Goal: Task Accomplishment & Management: Use online tool/utility

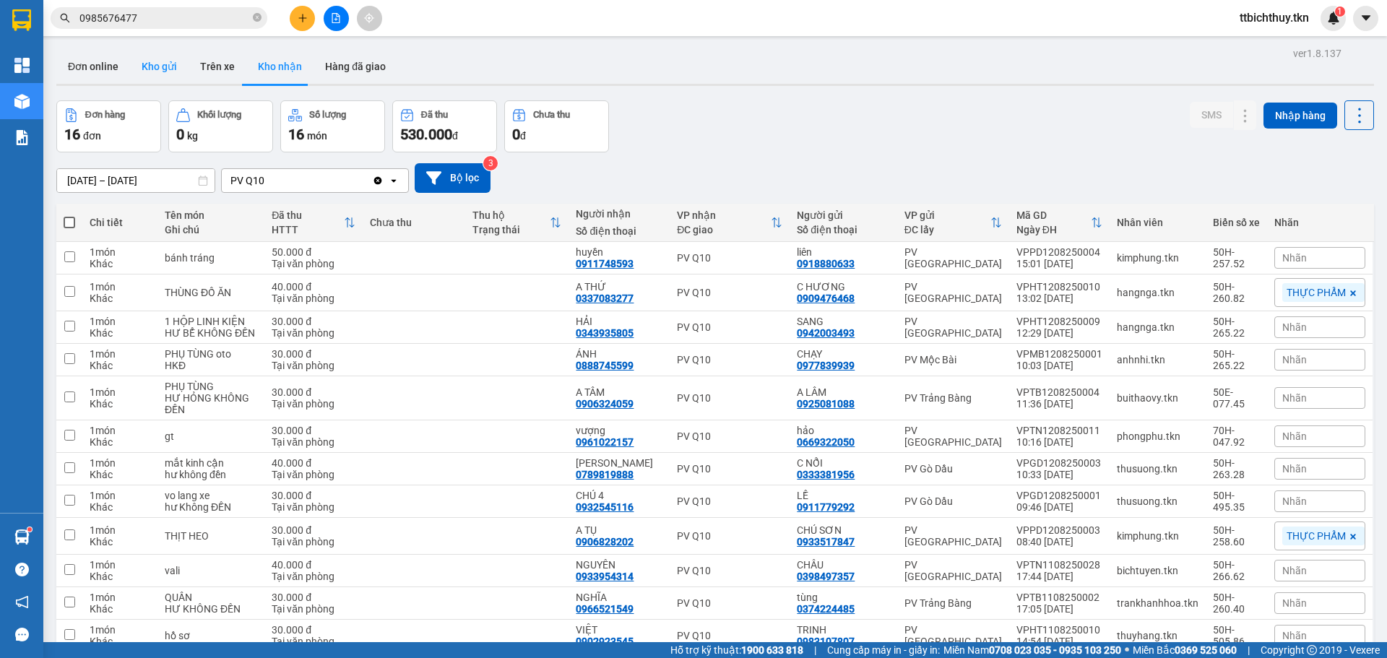
click at [174, 77] on button "Kho gửi" at bounding box center [159, 66] width 59 height 35
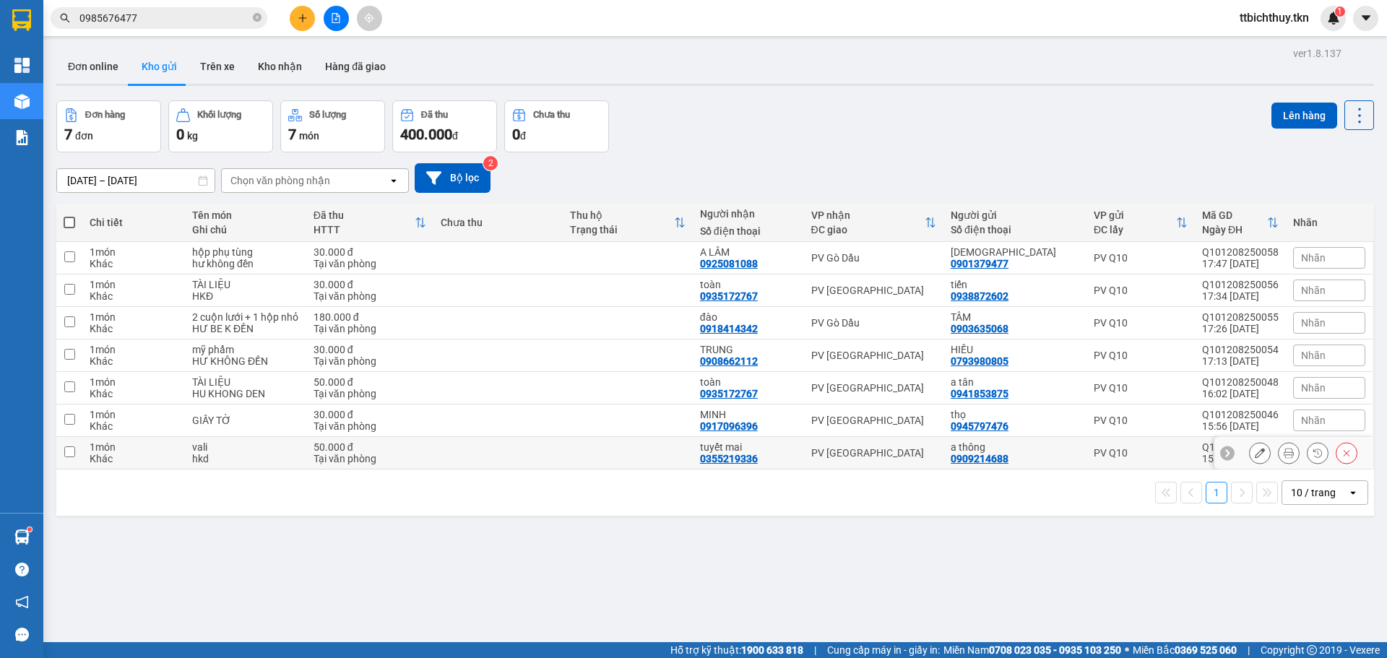
click at [533, 461] on td at bounding box center [498, 453] width 130 height 33
checkbox input "true"
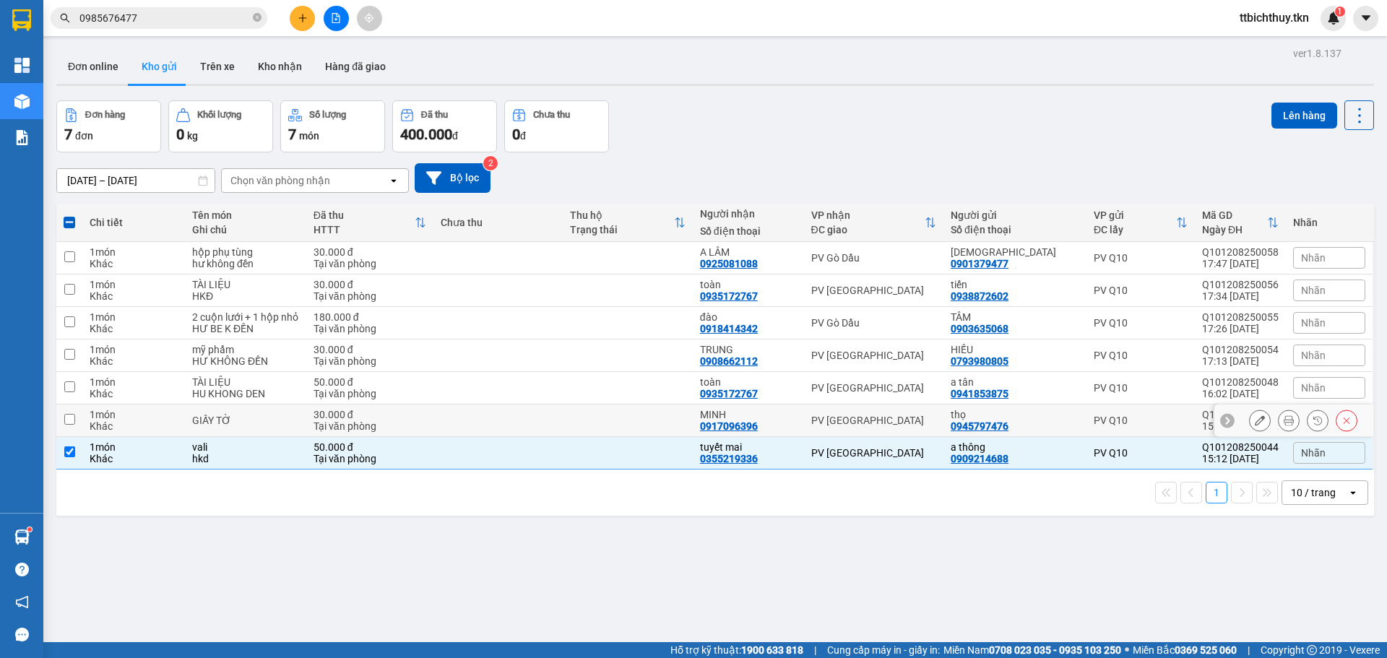
click at [508, 429] on td at bounding box center [498, 421] width 130 height 33
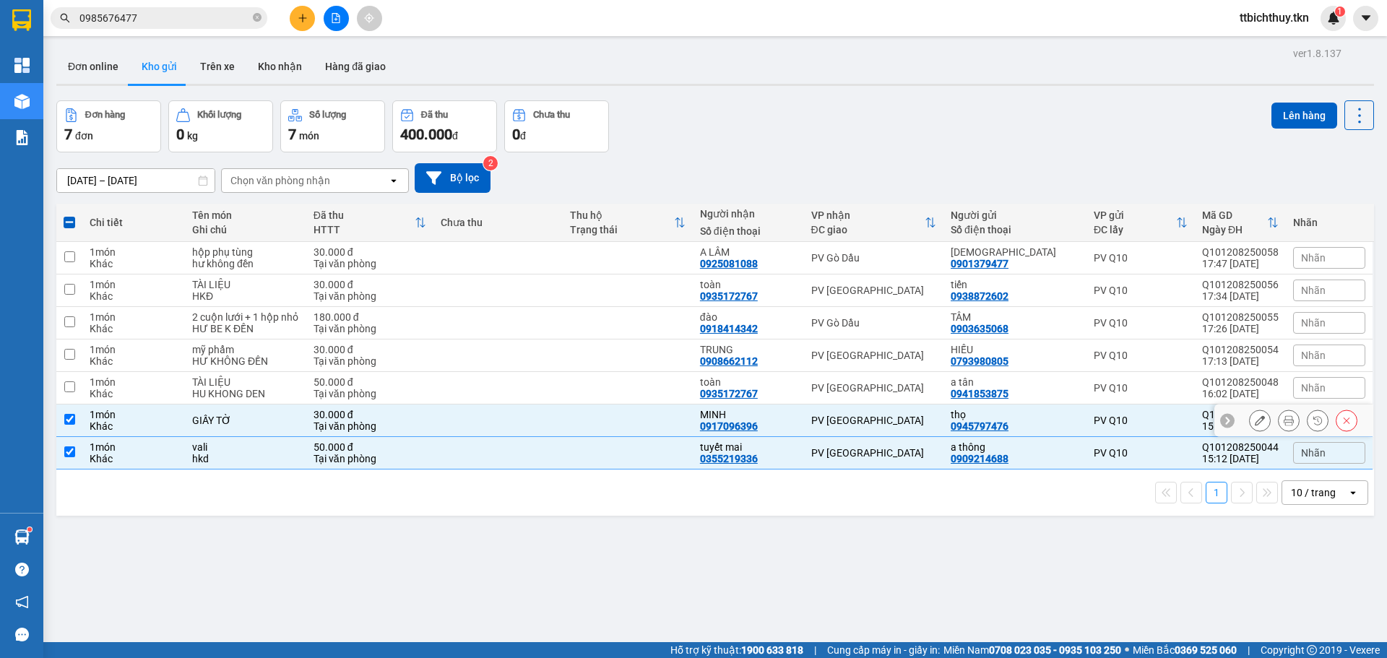
click at [517, 405] on td at bounding box center [498, 421] width 130 height 33
checkbox input "false"
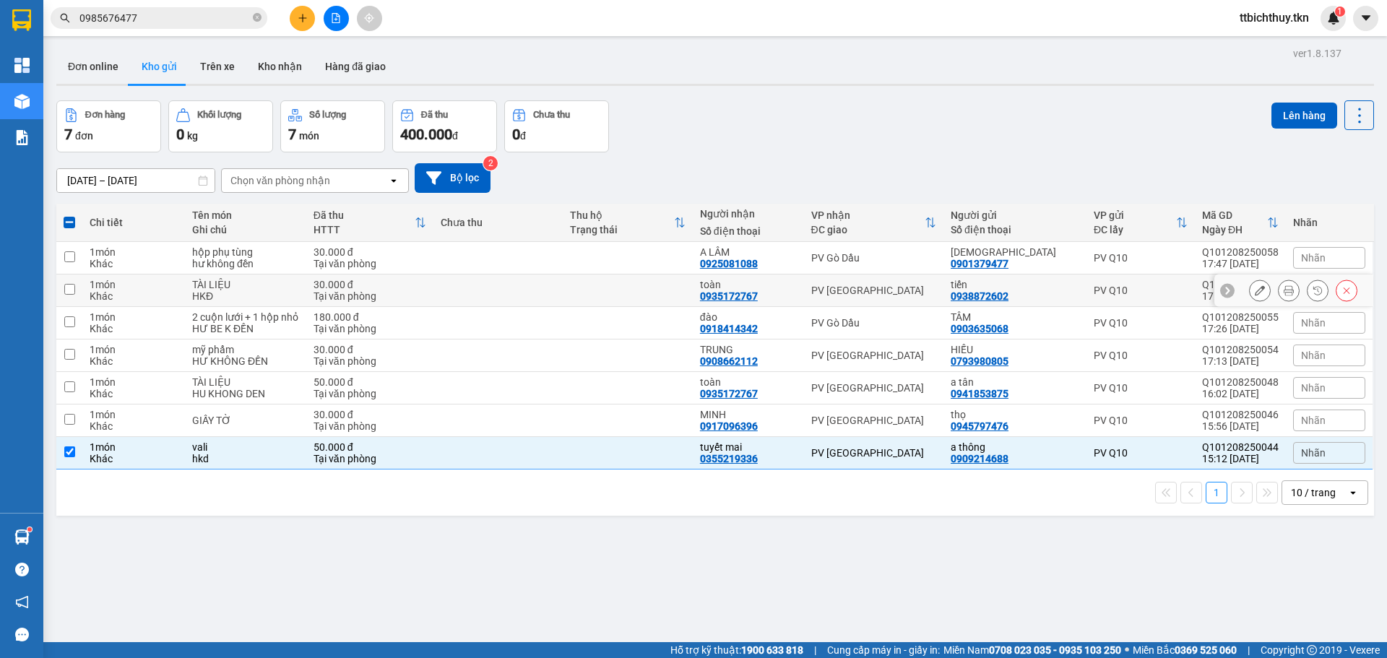
click at [625, 305] on td at bounding box center [628, 291] width 130 height 33
checkbox input "true"
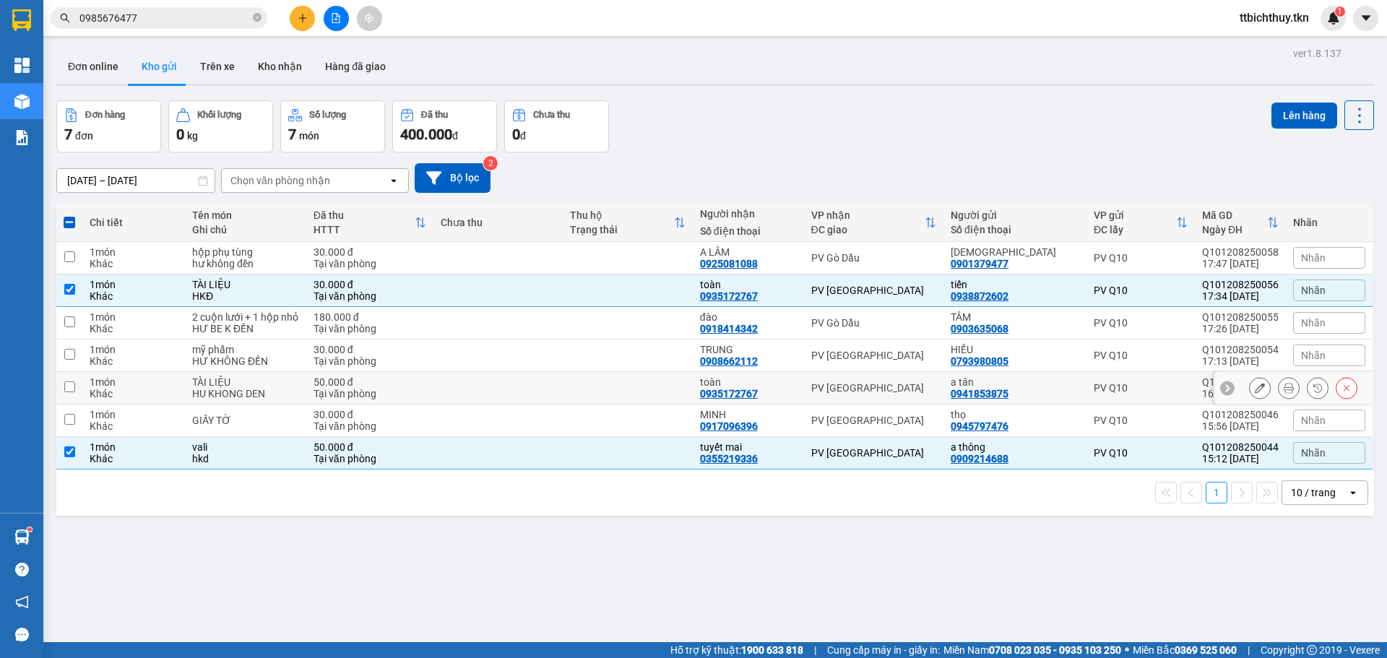
click at [624, 381] on td at bounding box center [628, 388] width 130 height 33
checkbox input "true"
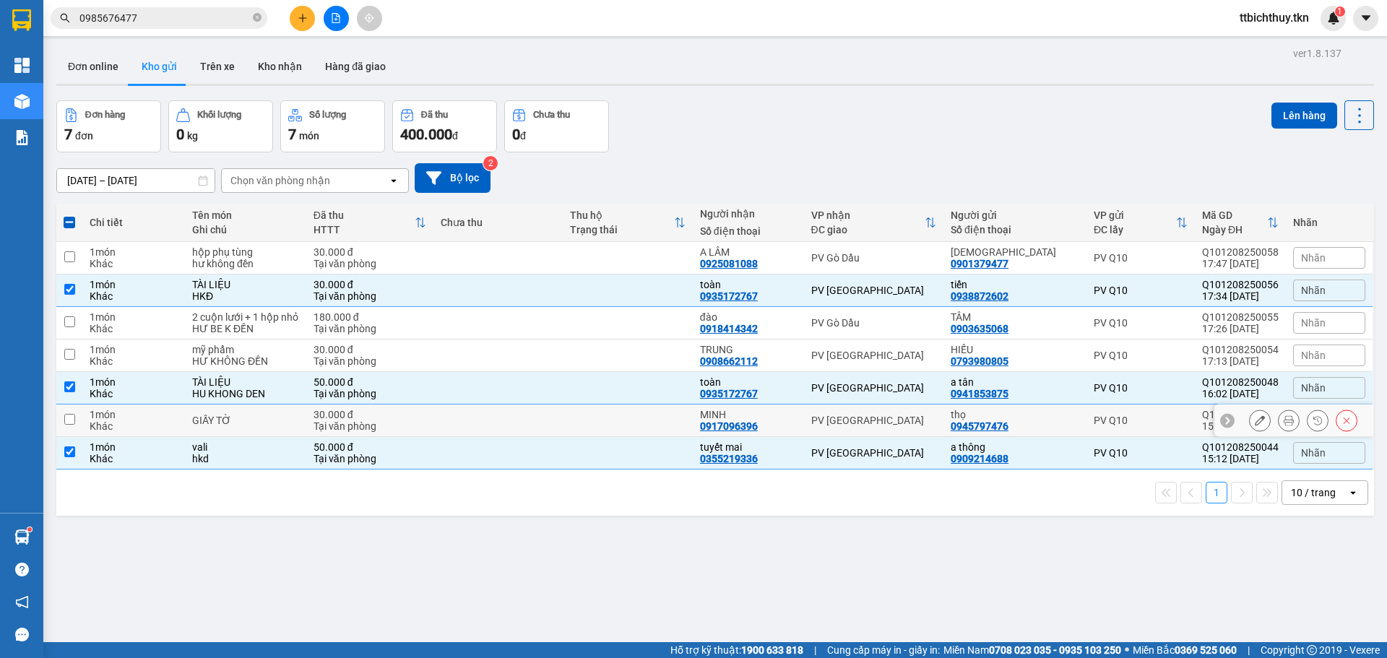
click at [626, 406] on td at bounding box center [628, 421] width 130 height 33
checkbox input "true"
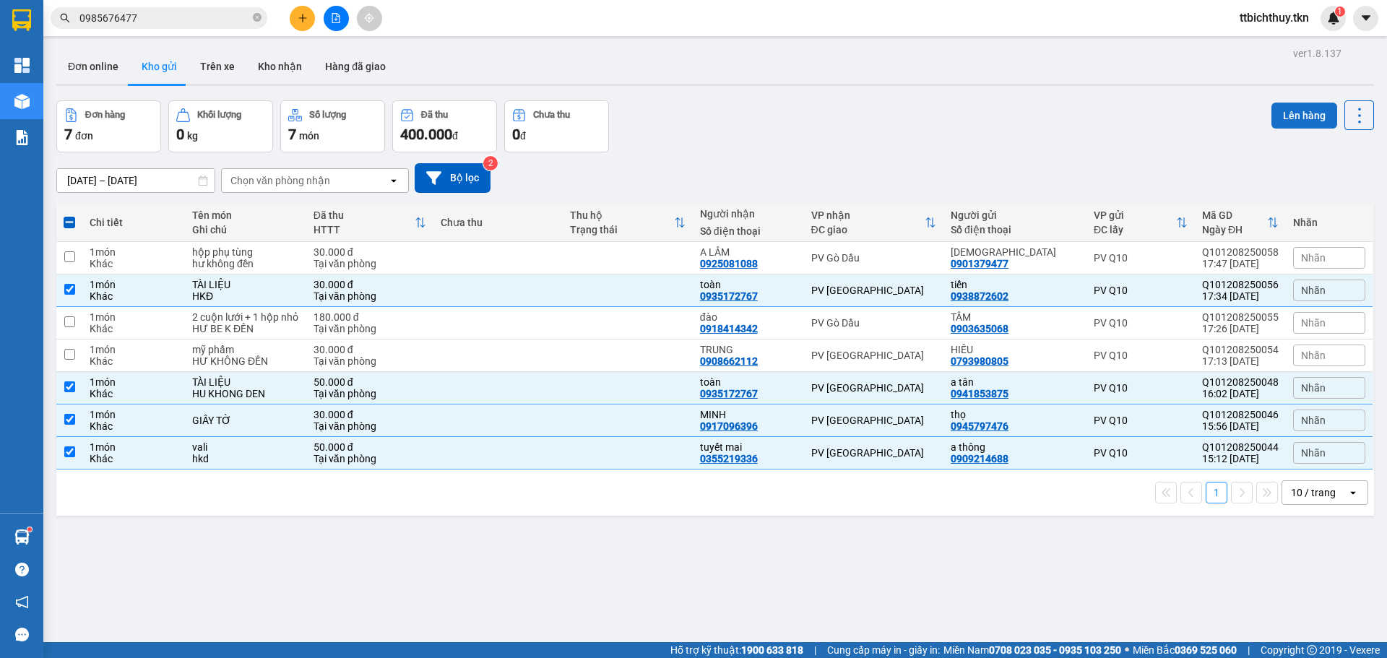
click at [1272, 113] on button "Lên hàng" at bounding box center [1305, 116] width 66 height 26
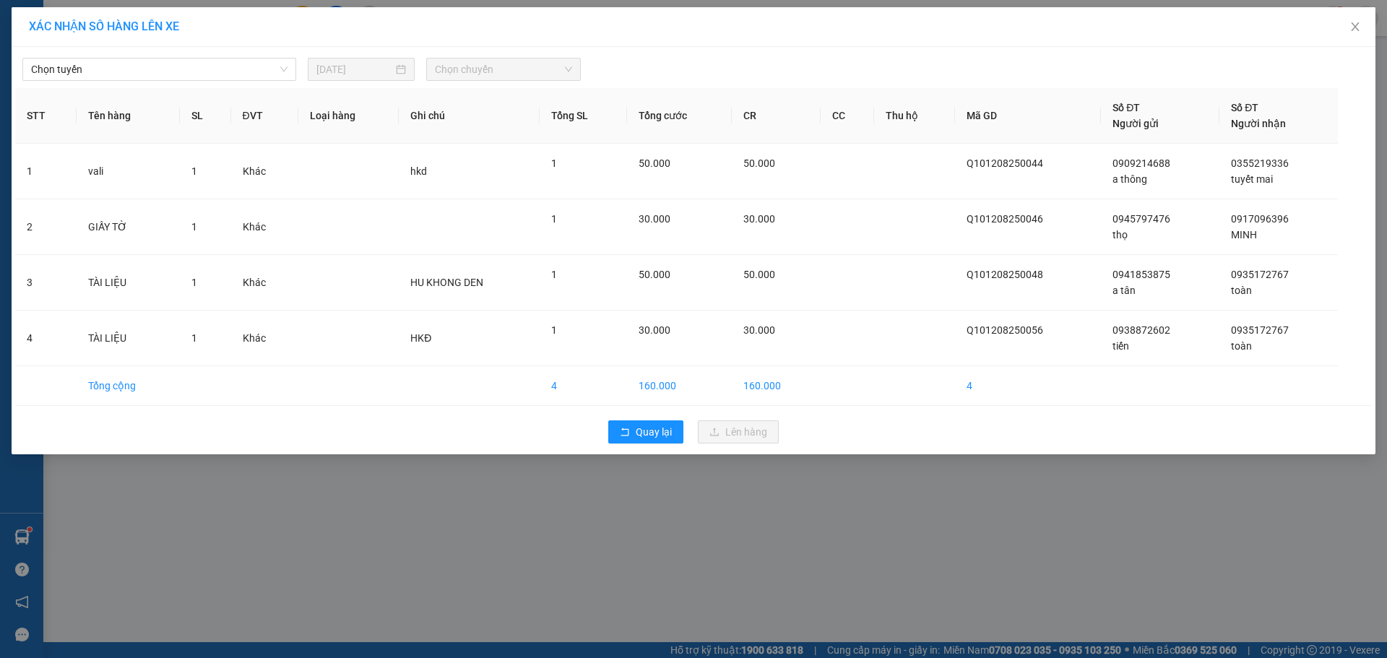
click at [158, 85] on div "Chọn tuyến [DATE] Chọn chuyến STT Tên hàng SL ĐVT Loại hàng Ghi chú Tổng SL Tổn…" at bounding box center [694, 250] width 1364 height 407
click at [160, 74] on span "Chọn tuyến" at bounding box center [159, 70] width 256 height 22
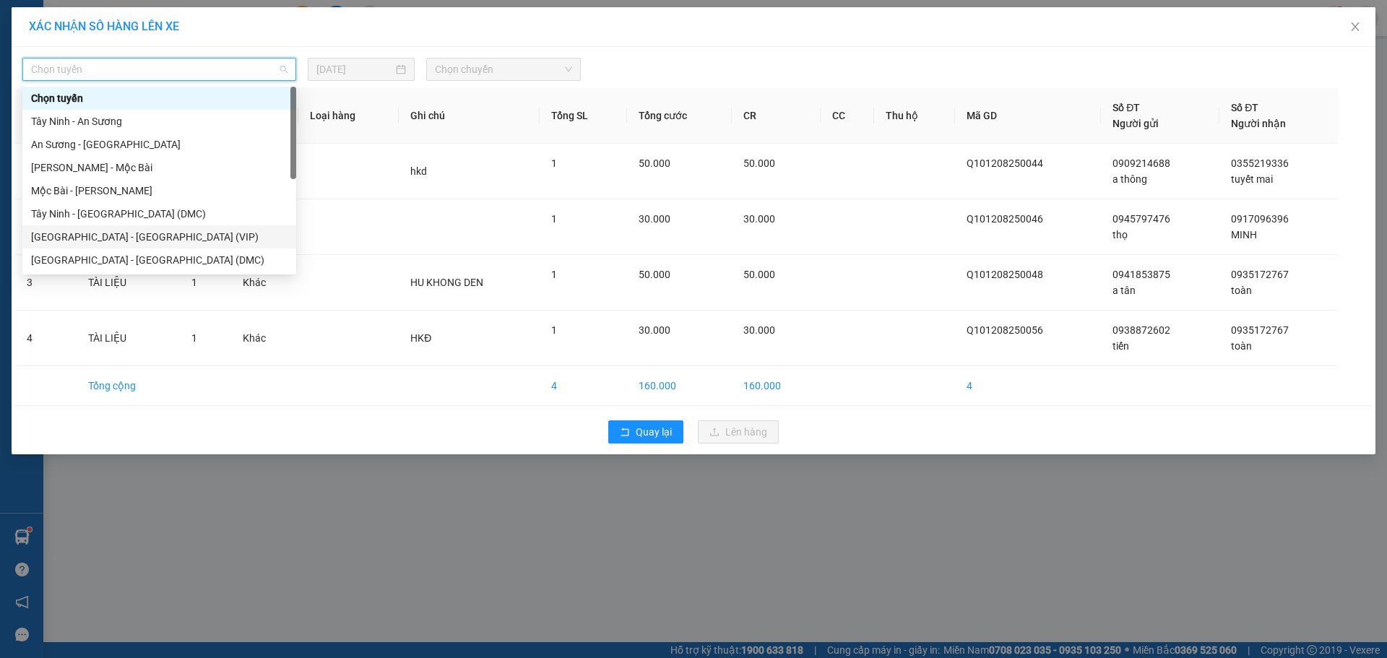
click at [137, 237] on div "[GEOGRAPHIC_DATA] - [GEOGRAPHIC_DATA] (VIP)" at bounding box center [159, 237] width 256 height 16
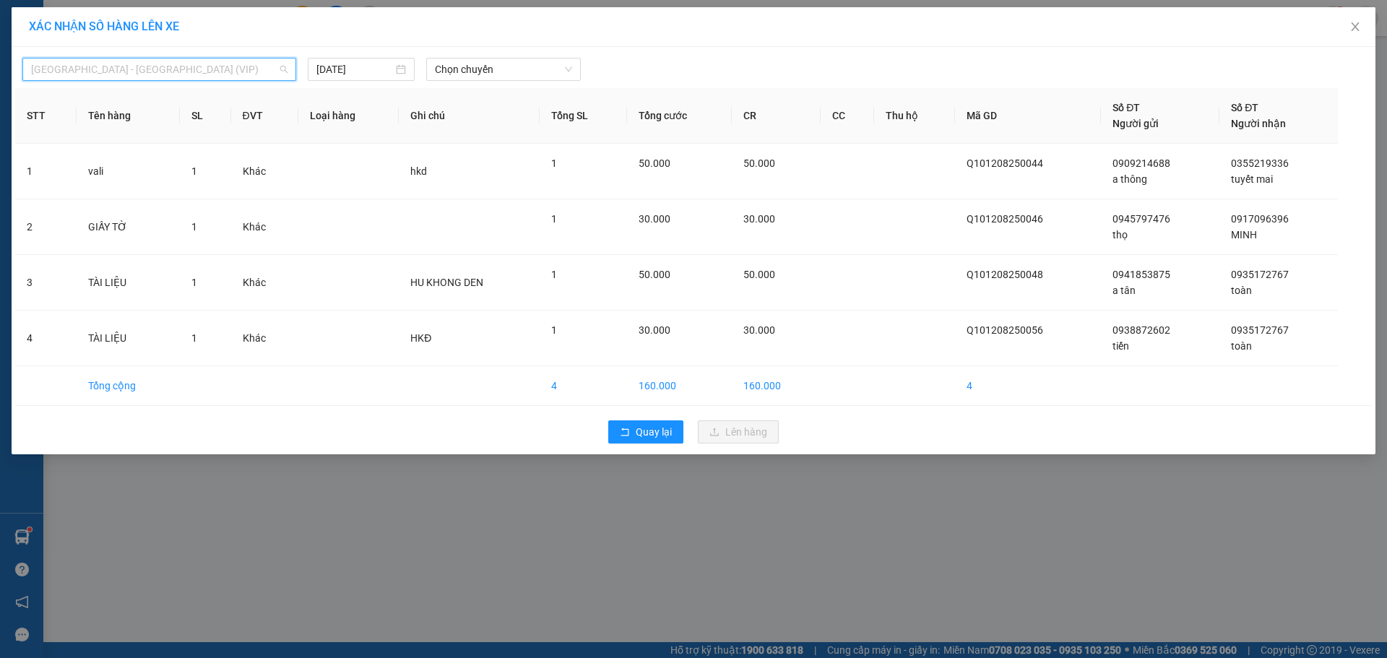
click at [181, 78] on span "[GEOGRAPHIC_DATA] - [GEOGRAPHIC_DATA] (VIP)" at bounding box center [159, 70] width 256 height 22
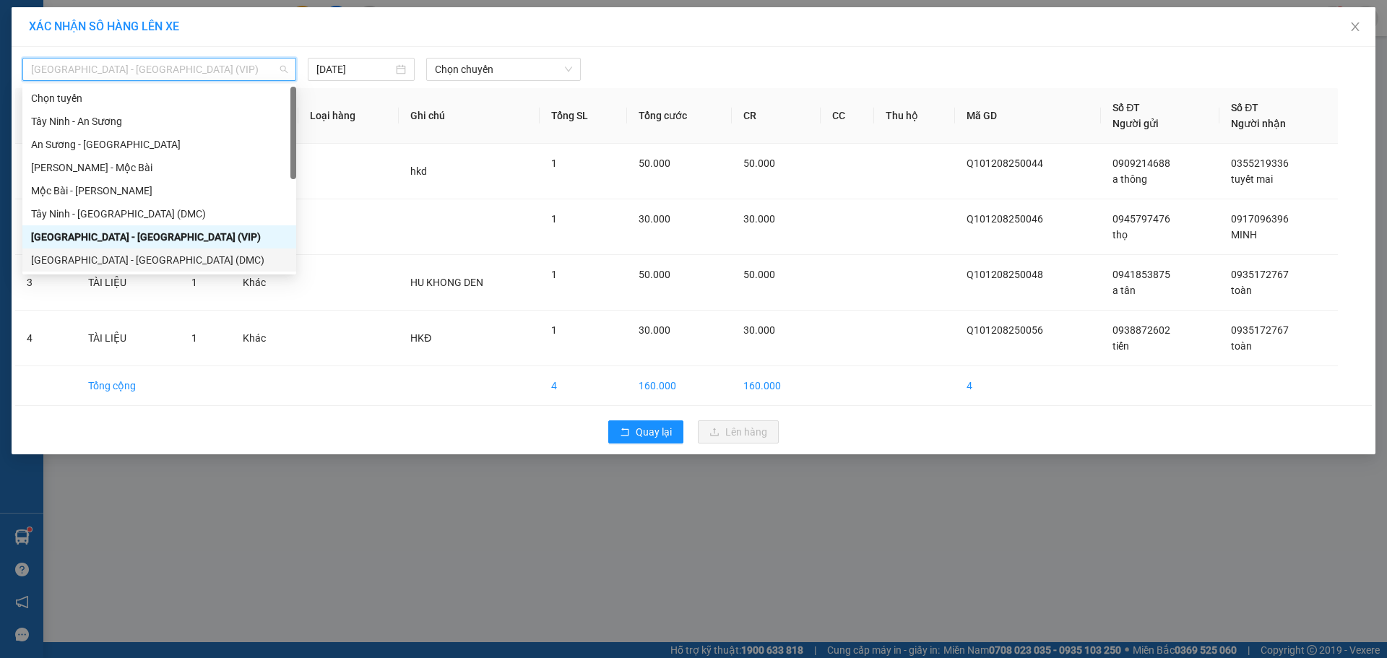
click at [163, 254] on div "[GEOGRAPHIC_DATA] - [GEOGRAPHIC_DATA] (DMC)" at bounding box center [159, 260] width 256 height 16
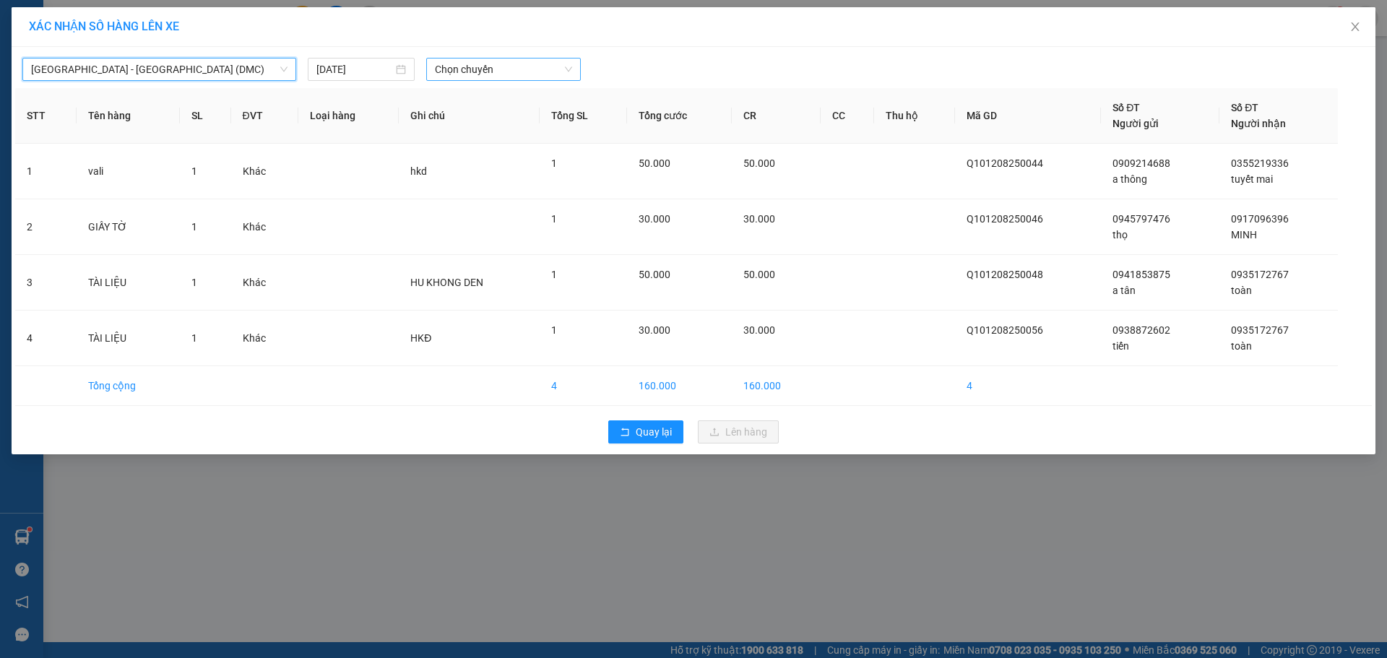
click at [504, 64] on span "Chọn chuyến" at bounding box center [503, 70] width 137 height 22
type input "4784"
click at [339, 73] on input "[DATE]" at bounding box center [354, 69] width 77 height 16
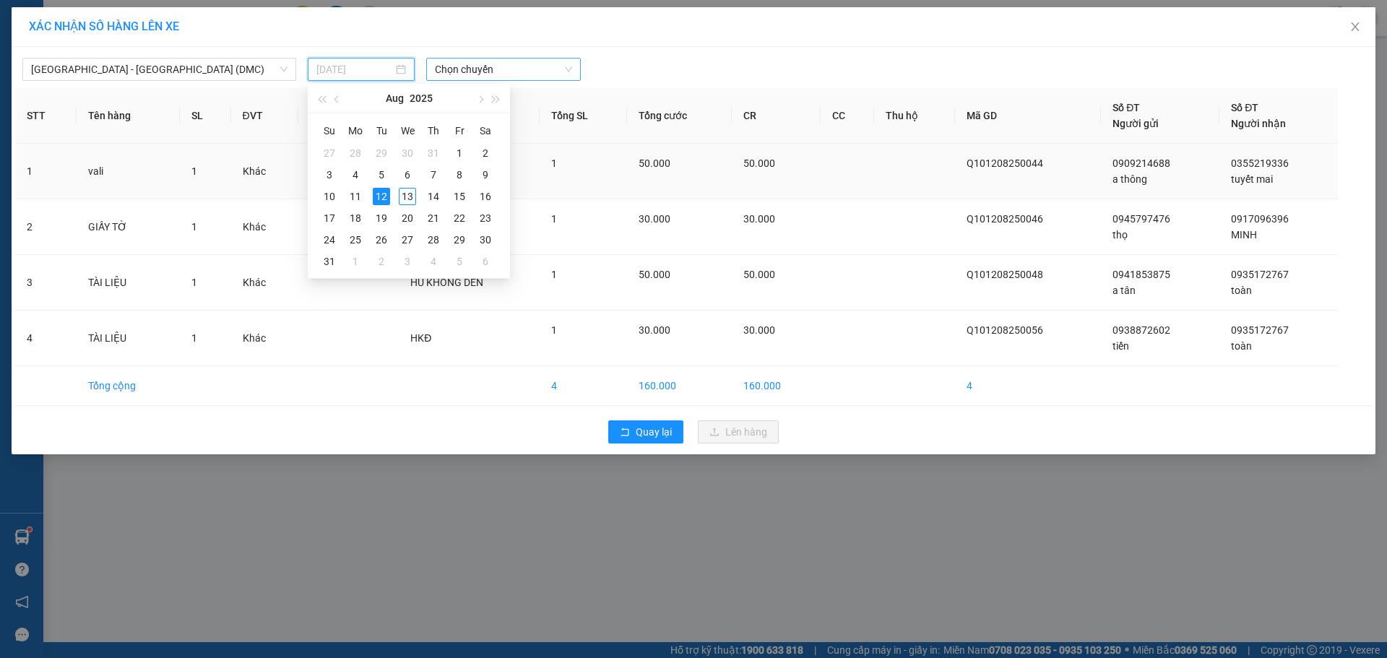
click at [411, 189] on div "13" at bounding box center [407, 196] width 17 height 17
type input "[DATE]"
click at [453, 75] on span "Chọn chuyến" at bounding box center [503, 70] width 137 height 22
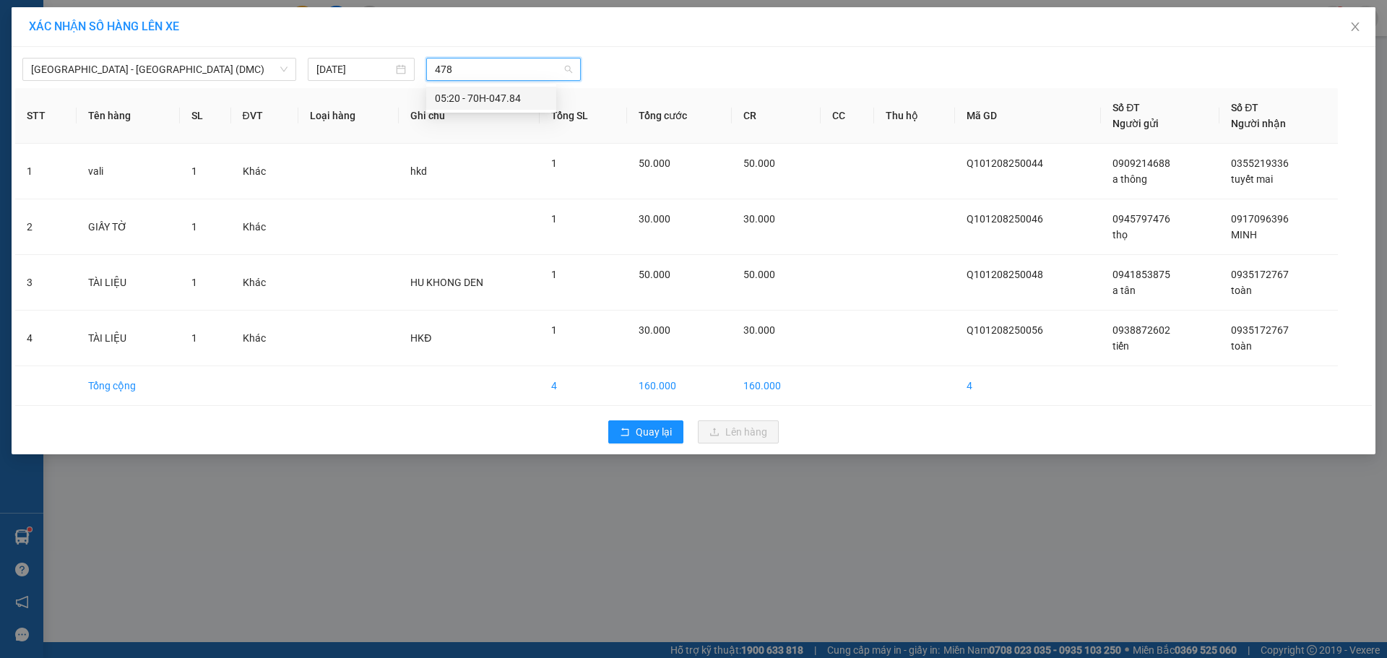
type input "4784"
click at [502, 105] on div "05:20 - 70H-047.84" at bounding box center [491, 98] width 113 height 16
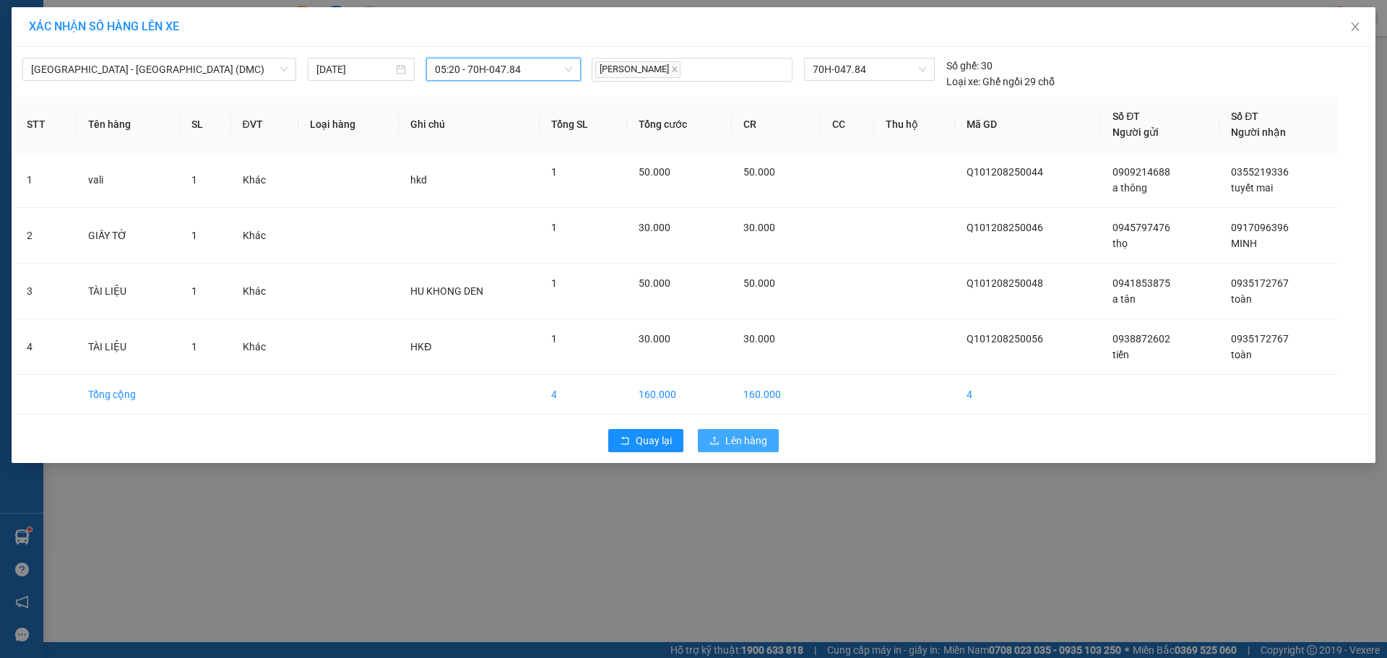
click at [725, 447] on button "Lên hàng" at bounding box center [738, 440] width 81 height 23
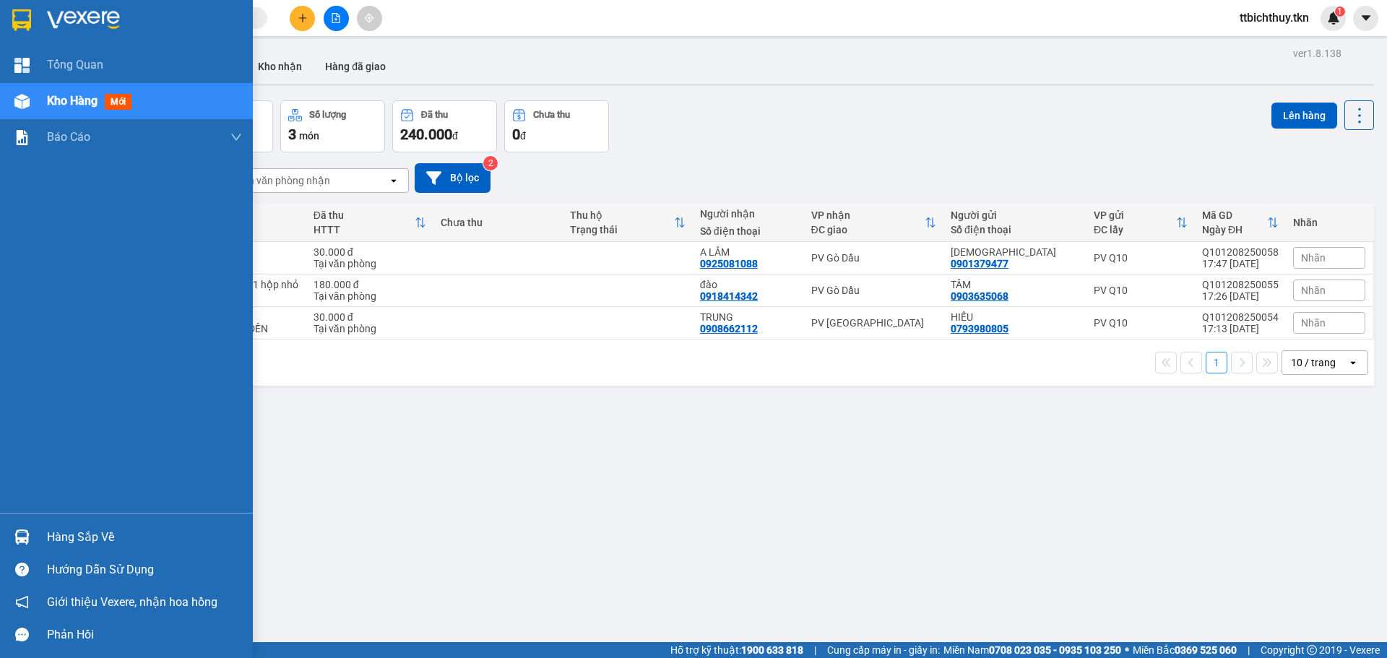
click at [104, 545] on div "Hàng sắp về" at bounding box center [144, 538] width 195 height 22
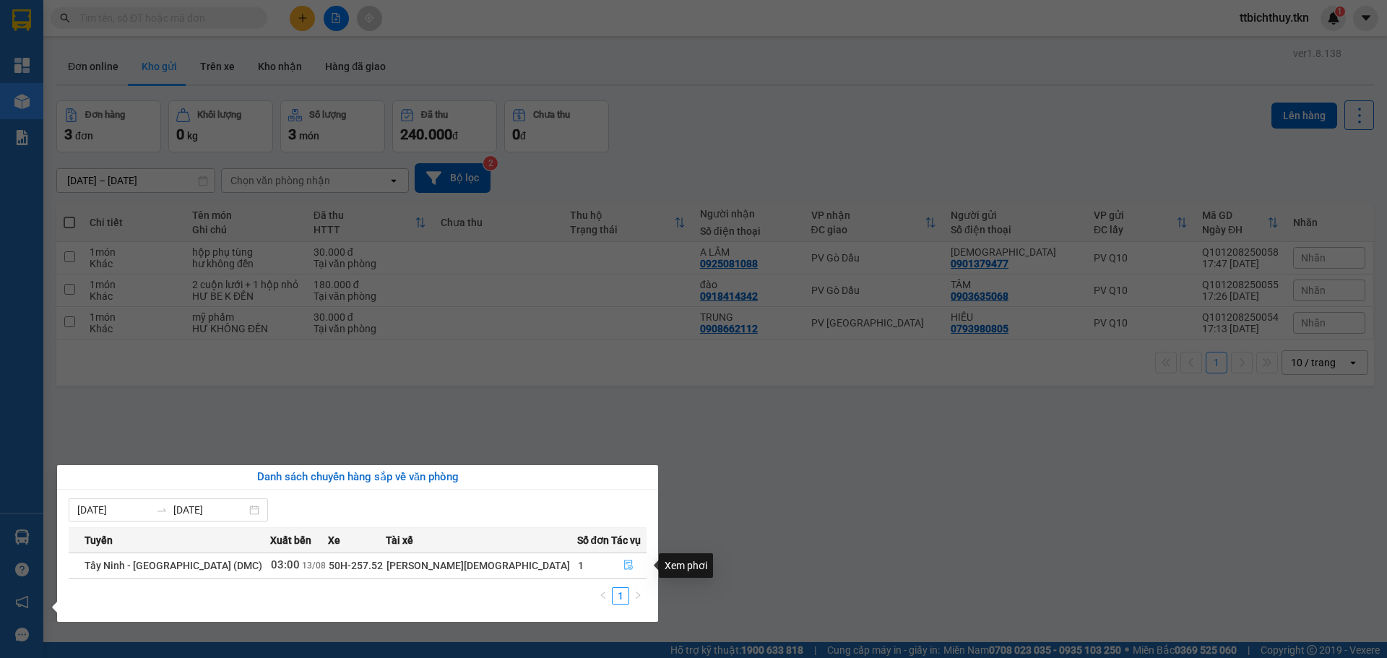
click at [629, 562] on button "button" at bounding box center [629, 565] width 35 height 23
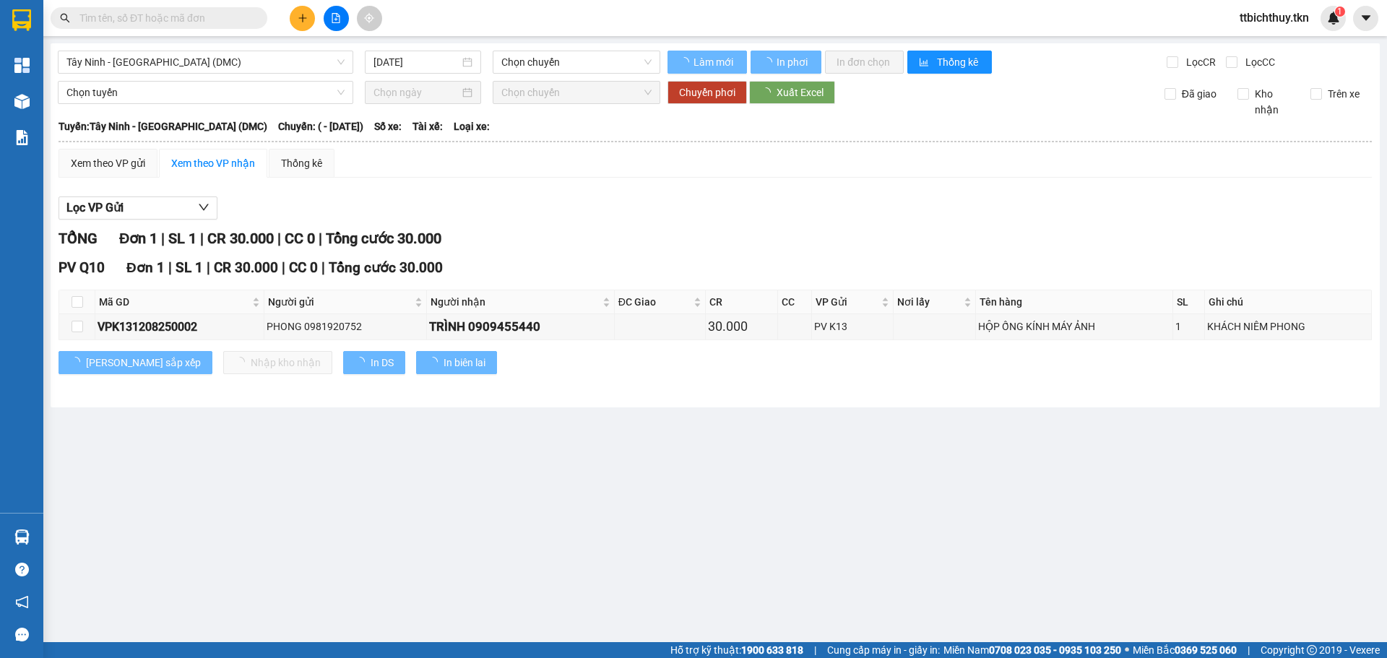
type input "[DATE]"
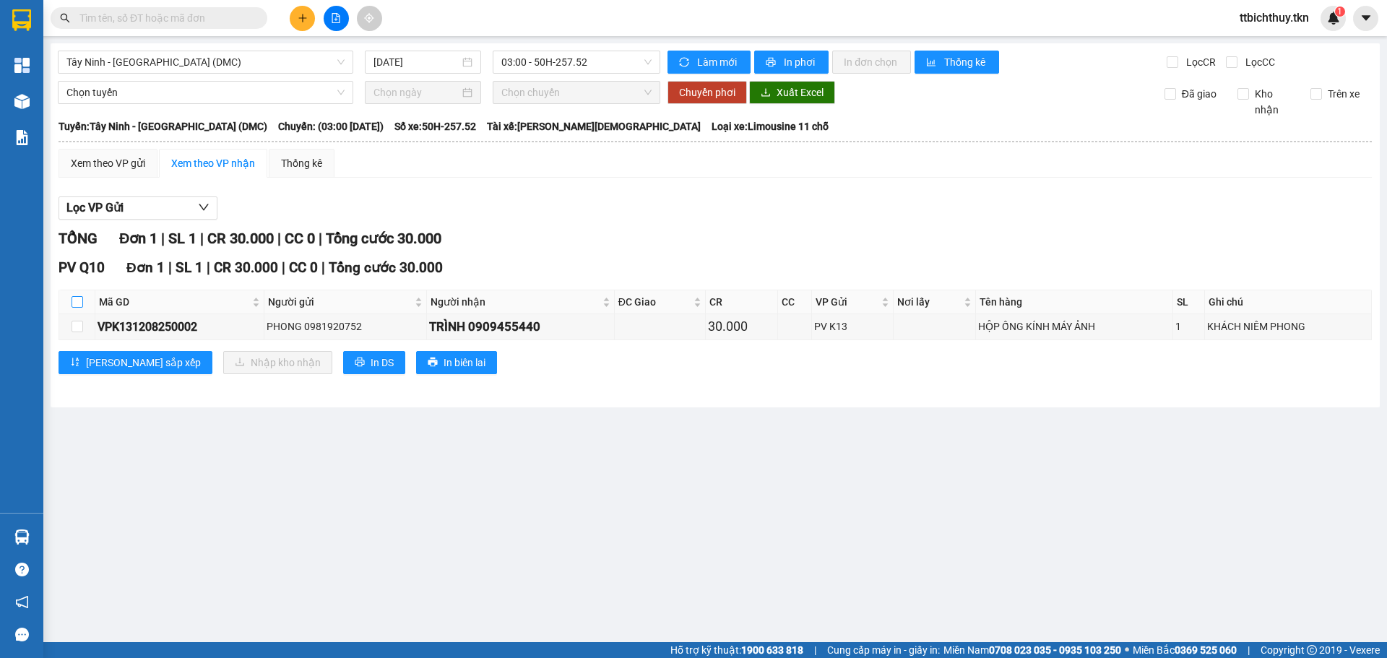
click at [82, 306] on input "checkbox" at bounding box center [78, 302] width 12 height 12
checkbox input "true"
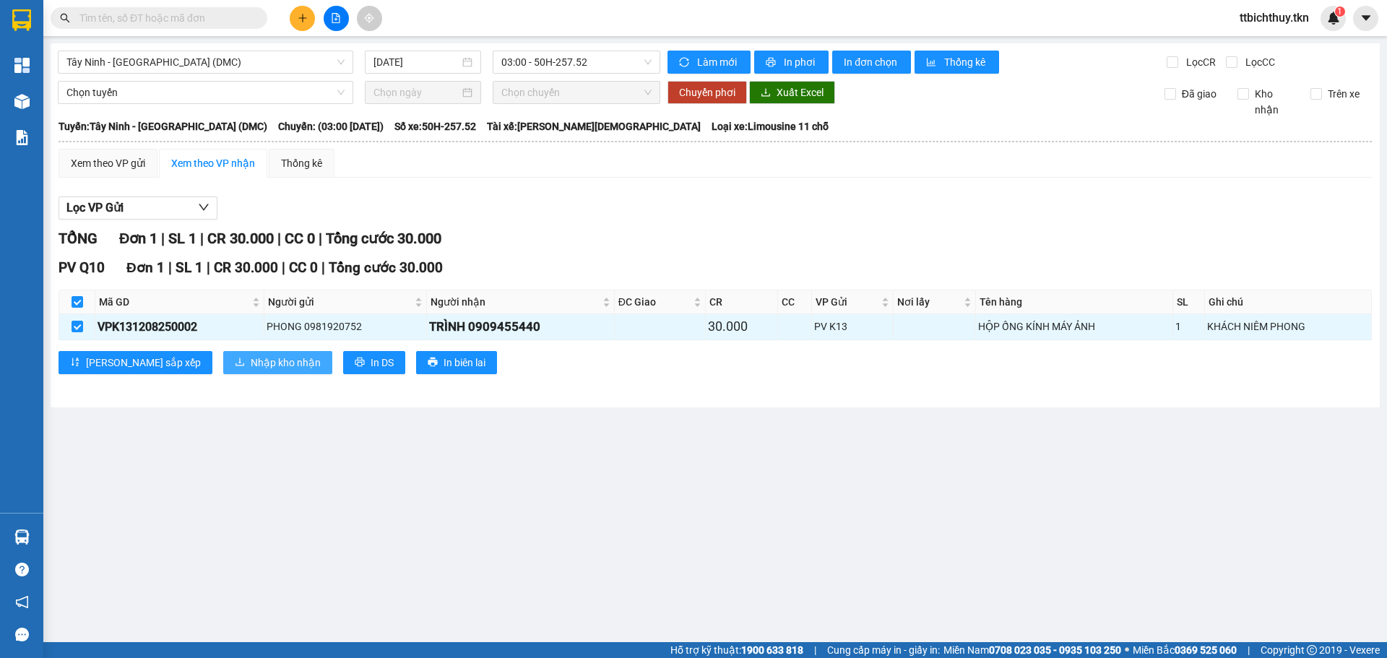
click at [251, 358] on span "Nhập kho nhận" at bounding box center [286, 363] width 70 height 16
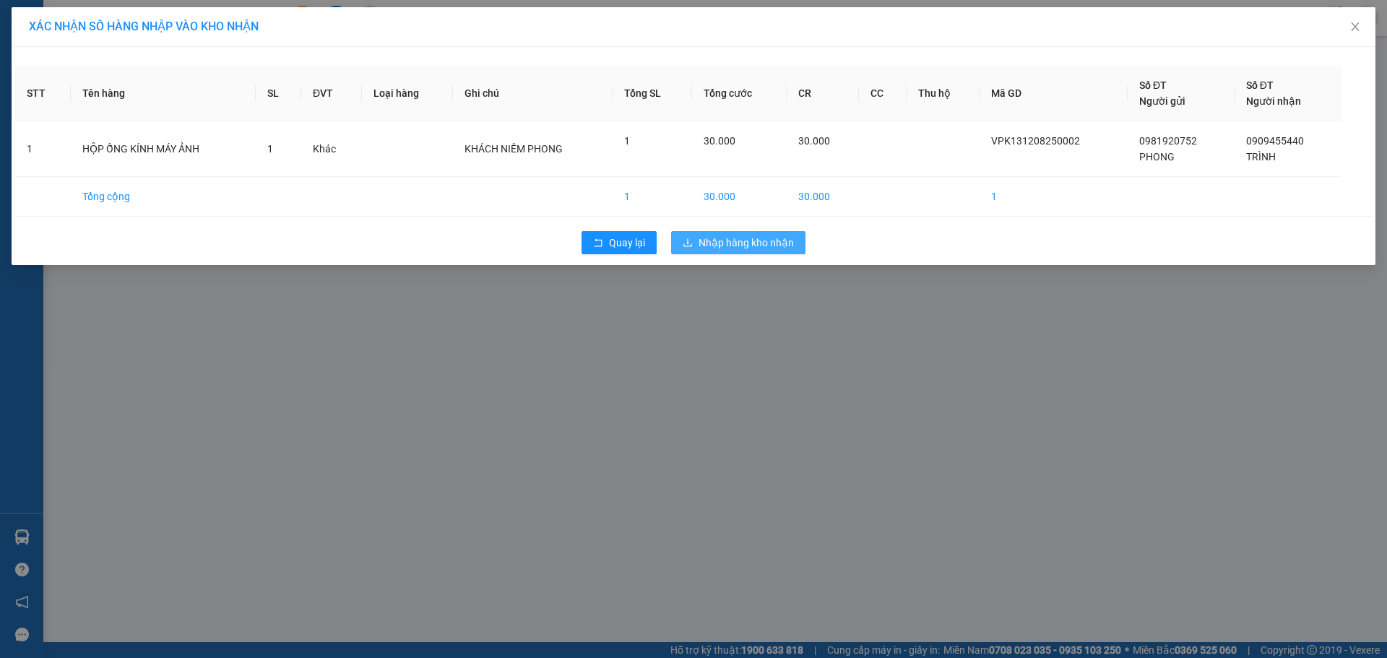
click at [735, 242] on span "Nhập hàng kho nhận" at bounding box center [746, 243] width 95 height 16
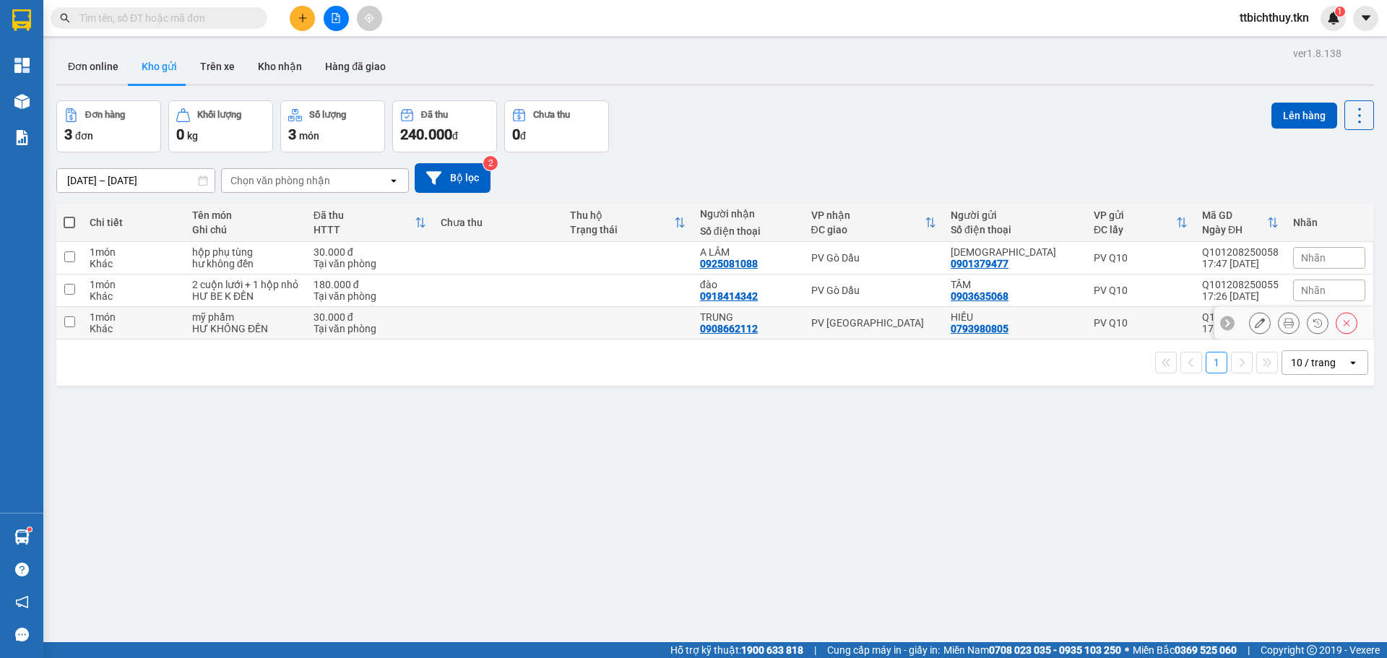
click at [575, 316] on td at bounding box center [628, 323] width 130 height 33
checkbox input "true"
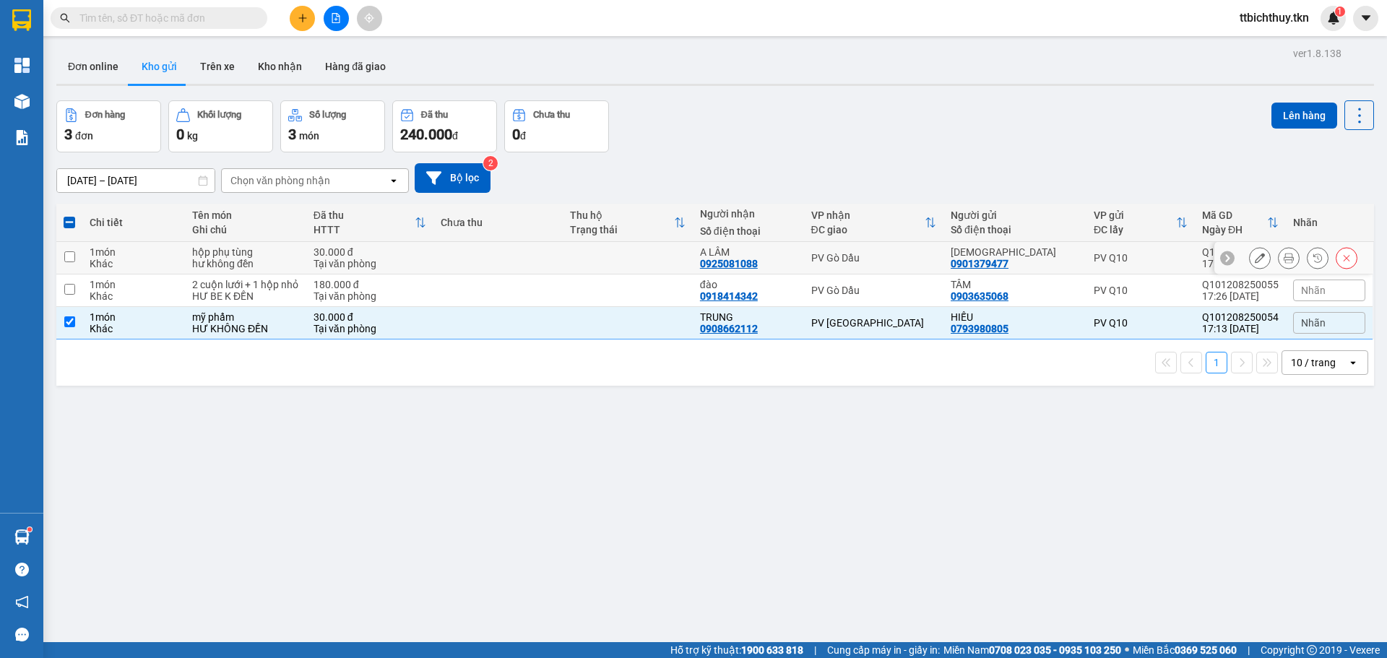
click at [555, 268] on td at bounding box center [498, 258] width 130 height 33
checkbox input "true"
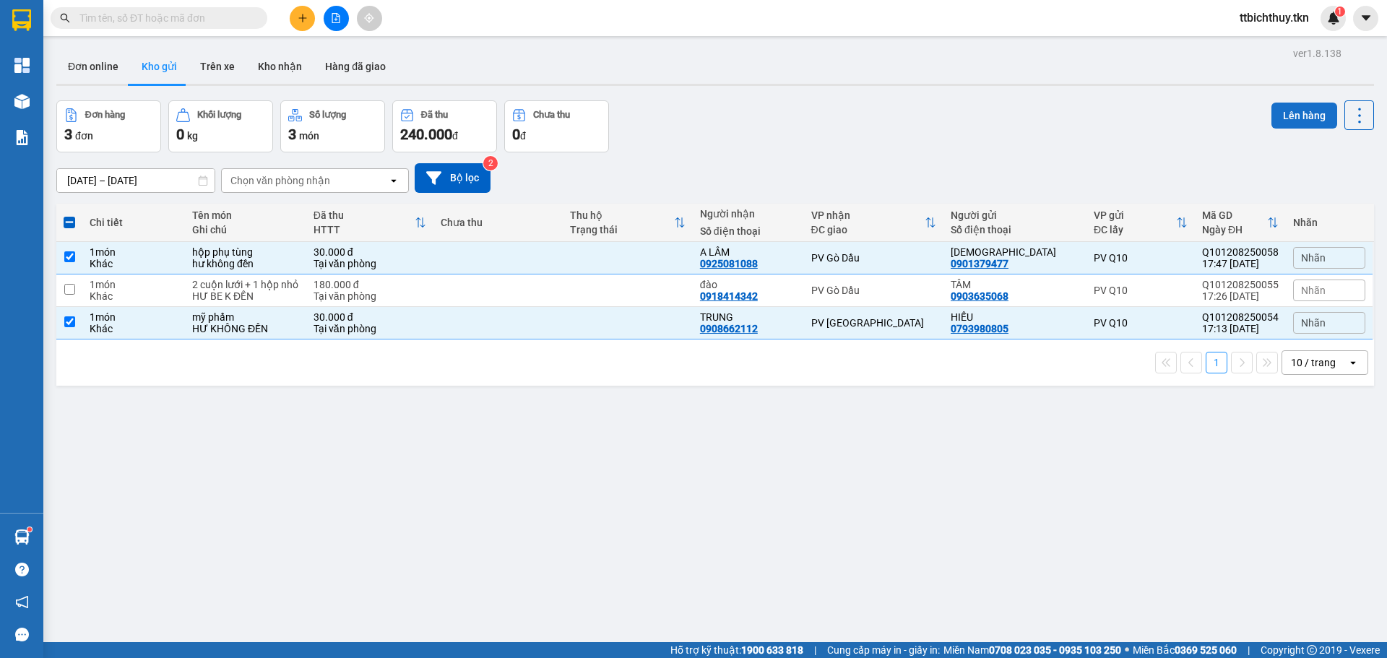
click at [1285, 106] on button "Lên hàng" at bounding box center [1305, 116] width 66 height 26
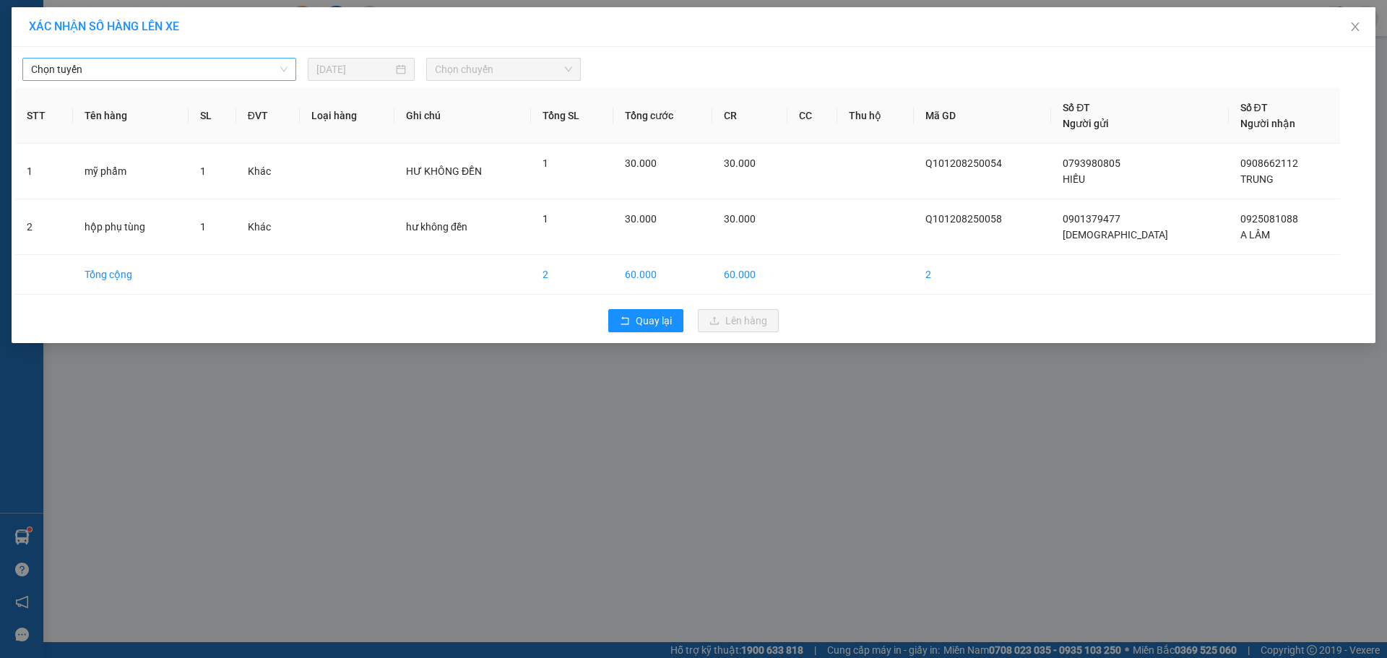
click at [172, 80] on div "Chọn tuyến" at bounding box center [159, 69] width 274 height 23
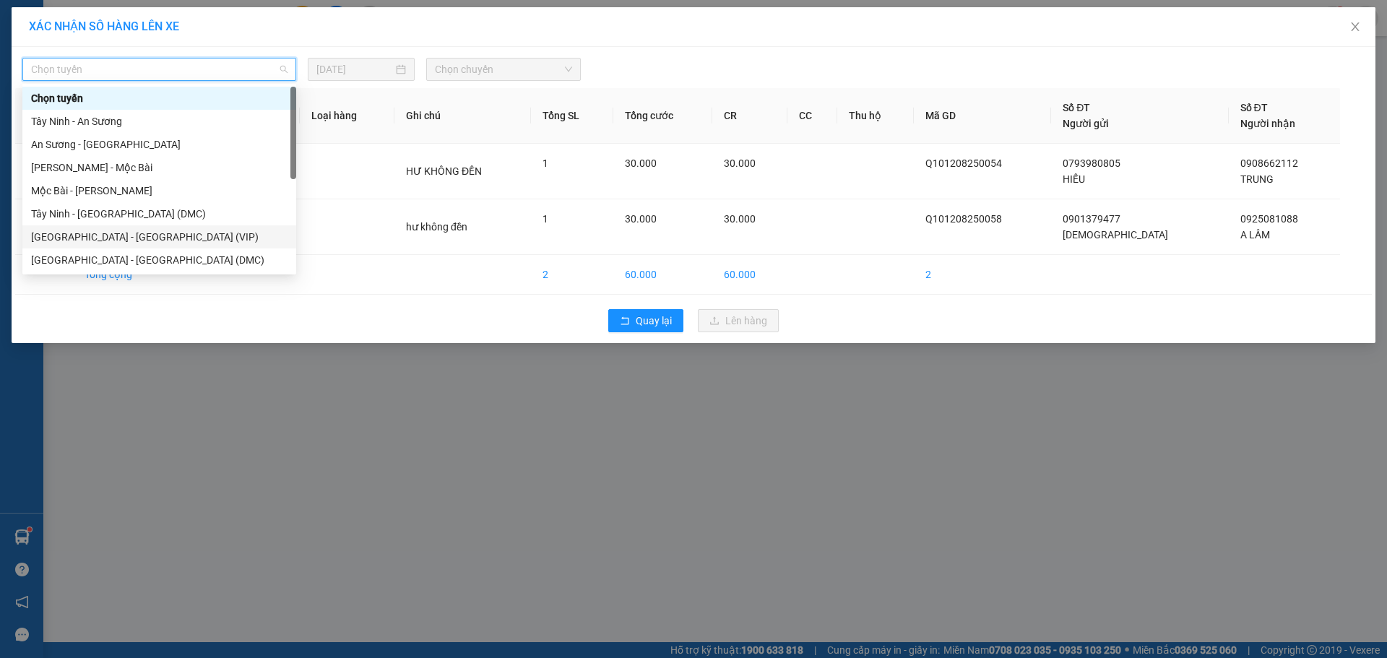
click at [128, 233] on div "[GEOGRAPHIC_DATA] - [GEOGRAPHIC_DATA] (VIP)" at bounding box center [159, 237] width 256 height 16
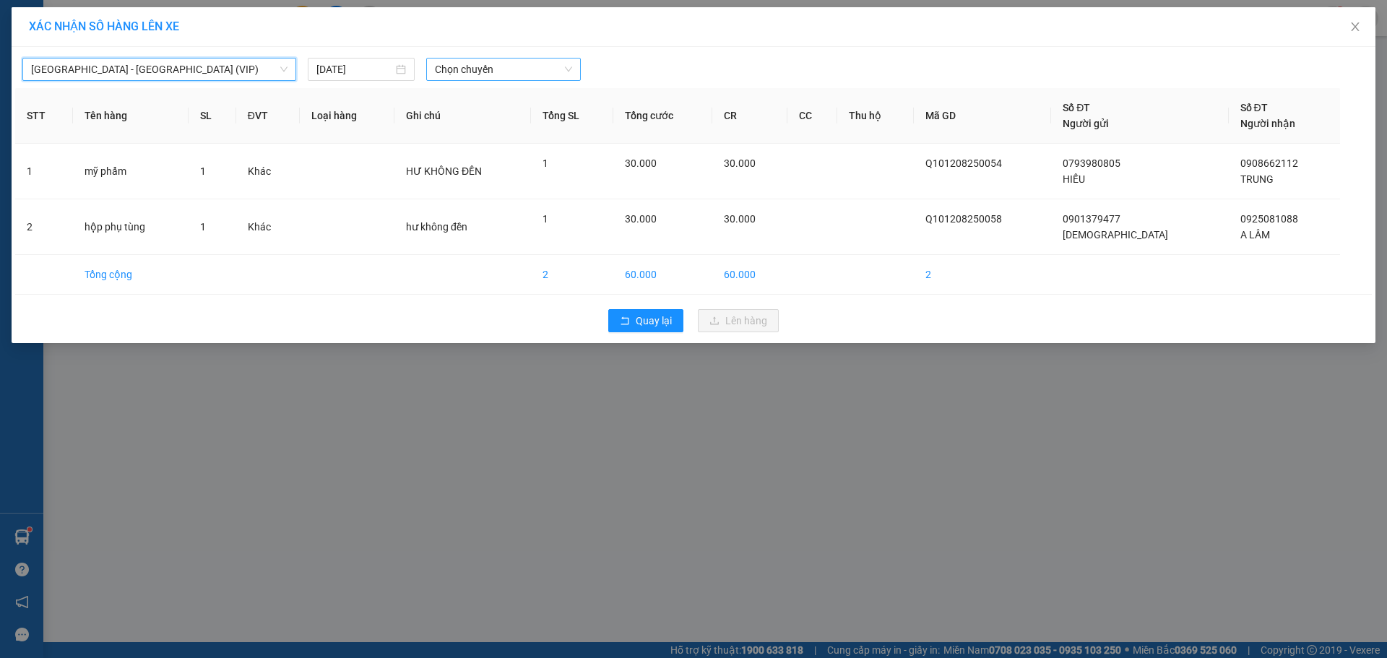
click at [500, 73] on span "Chọn chuyến" at bounding box center [503, 70] width 137 height 22
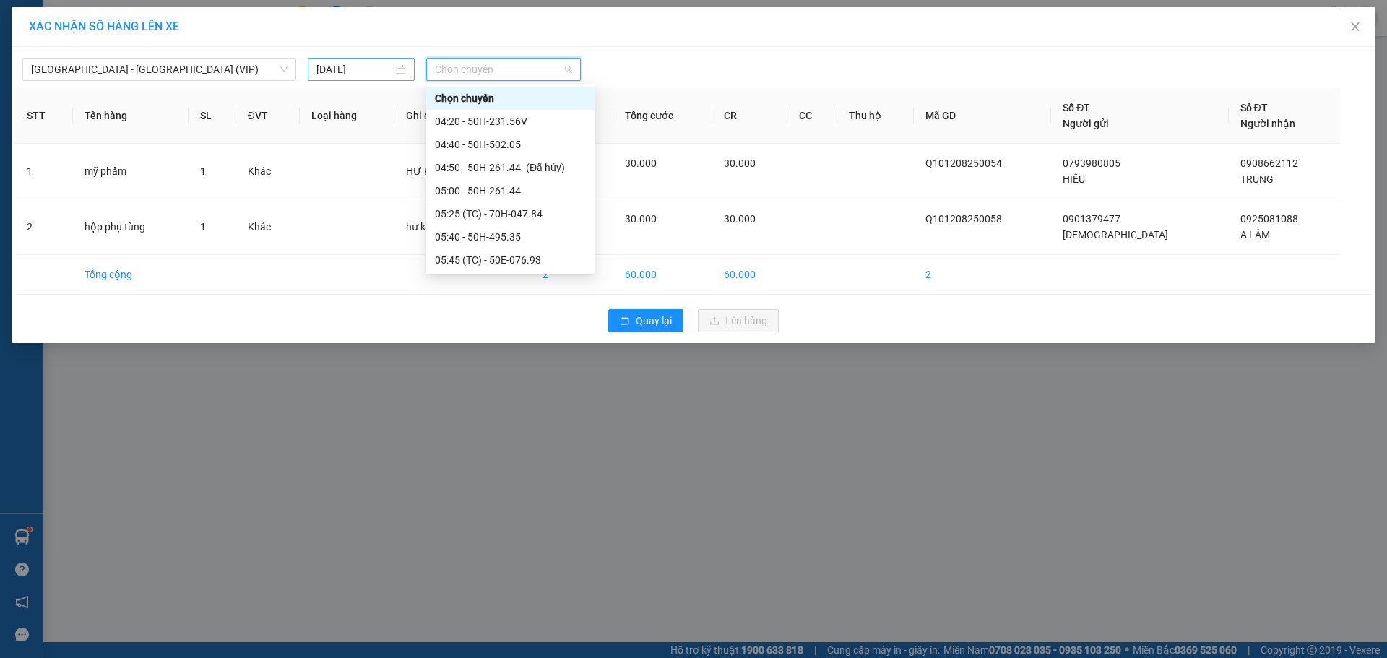
click at [356, 79] on div "[DATE]" at bounding box center [361, 69] width 107 height 23
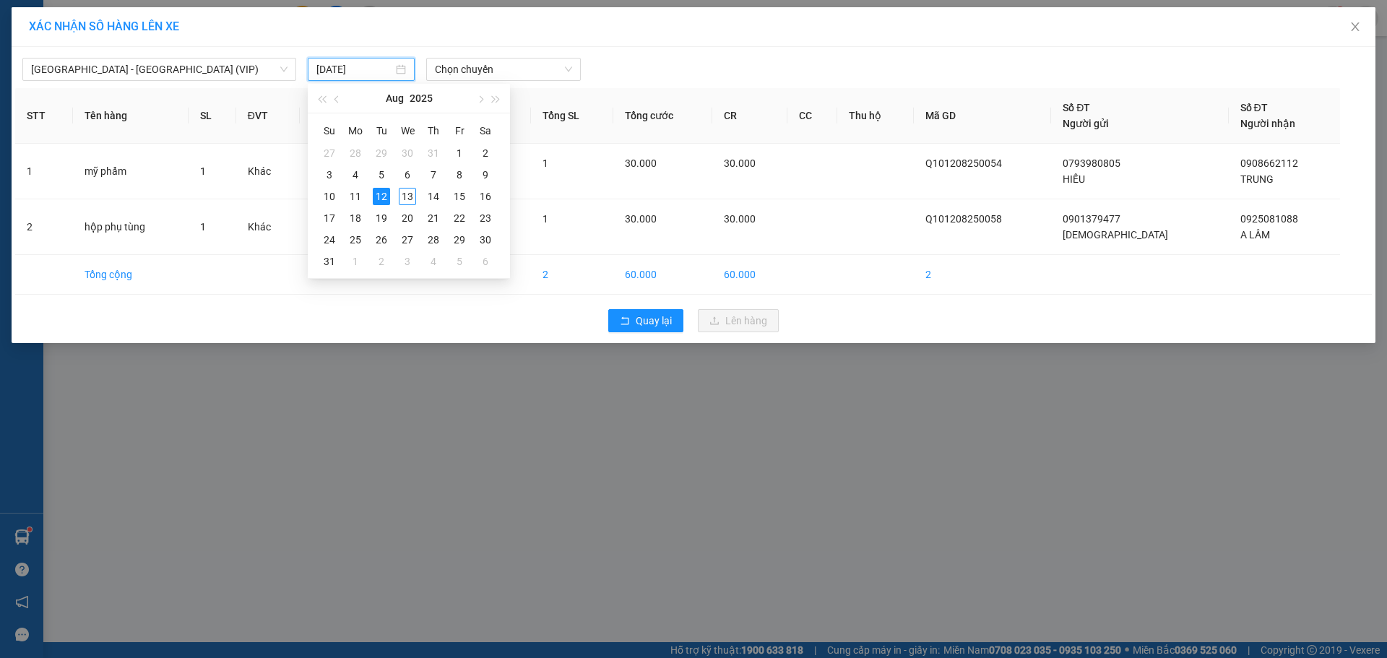
click at [357, 75] on input "[DATE]" at bounding box center [354, 69] width 77 height 16
click at [407, 191] on div "13" at bounding box center [407, 196] width 17 height 17
type input "[DATE]"
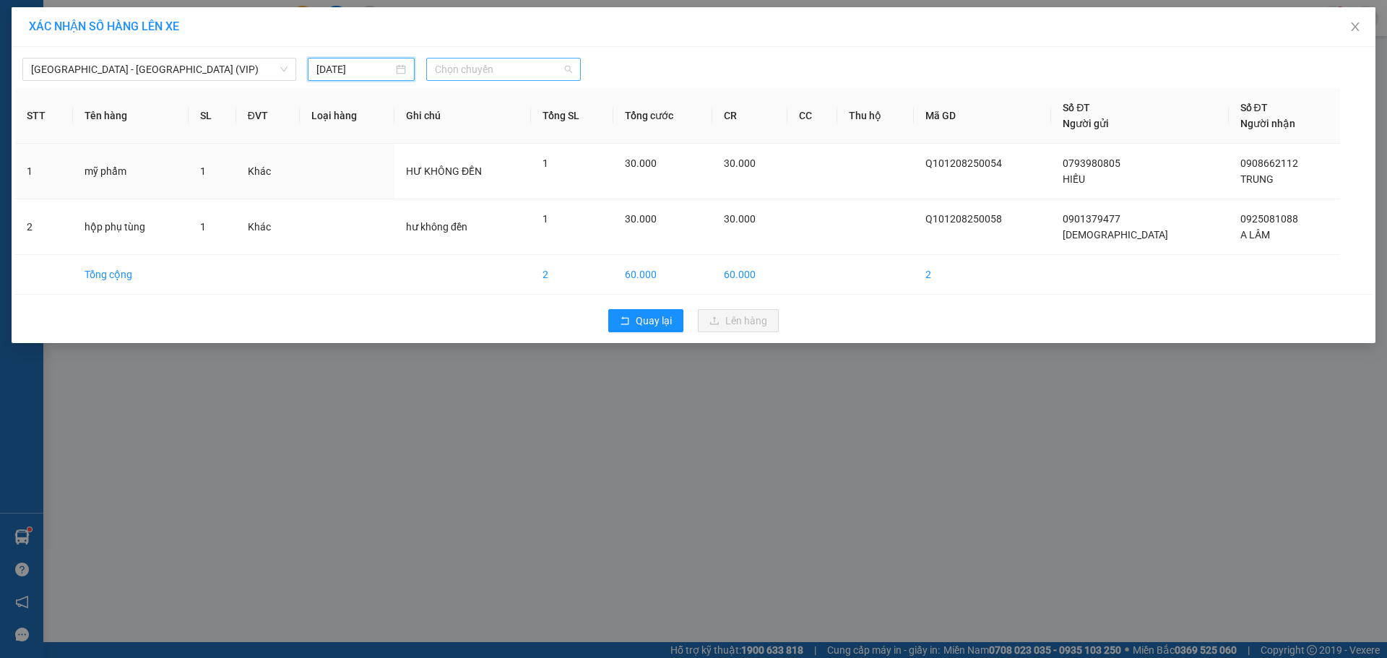
click at [467, 77] on span "Chọn chuyến" at bounding box center [503, 70] width 137 height 22
type input "5752"
click at [495, 129] on div "06:00 - 50H-257.52" at bounding box center [491, 121] width 130 height 23
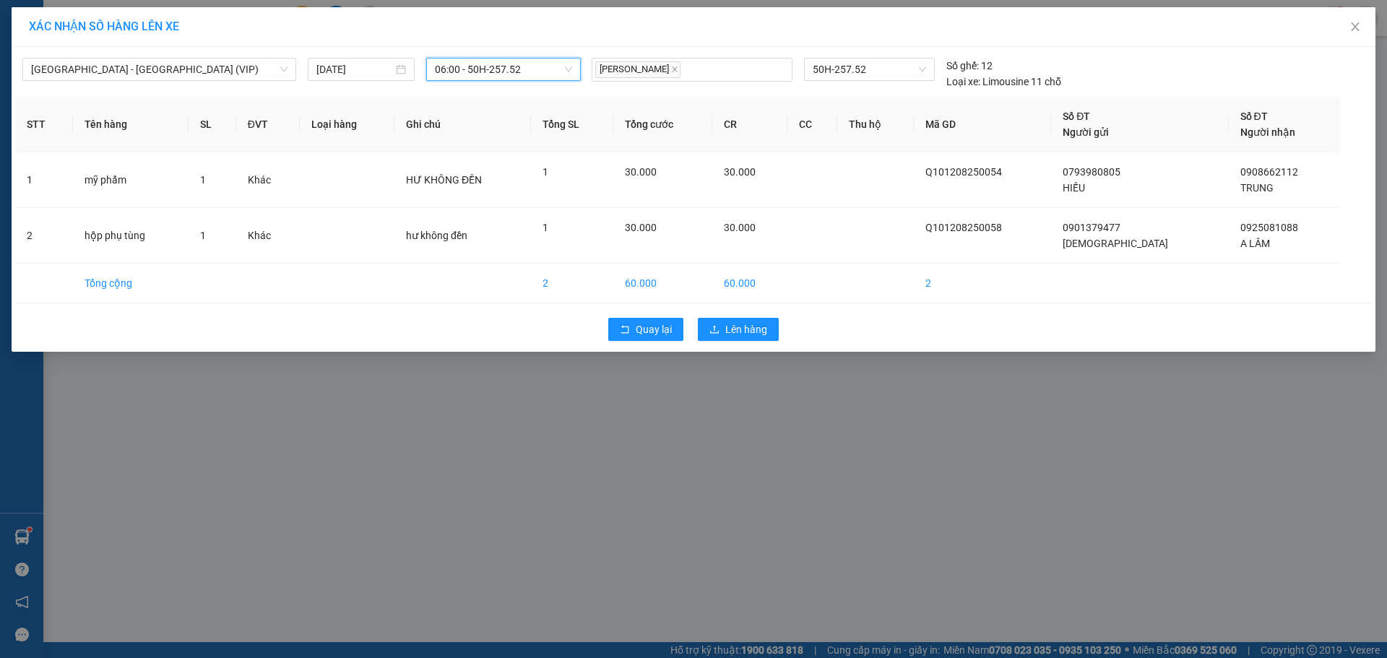
click at [470, 79] on span "06:00 - 50H-257.52" at bounding box center [503, 70] width 137 height 22
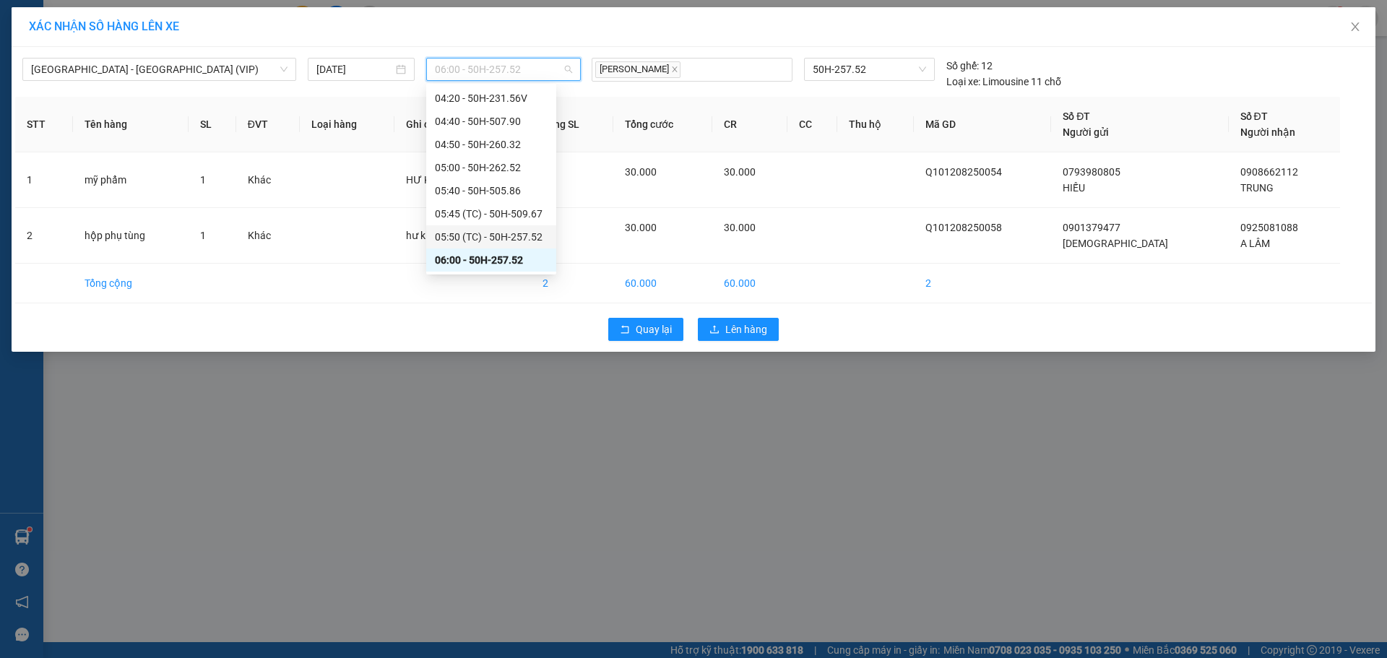
click at [504, 231] on div "05:50 (TC) - 50H-257.52" at bounding box center [491, 237] width 113 height 16
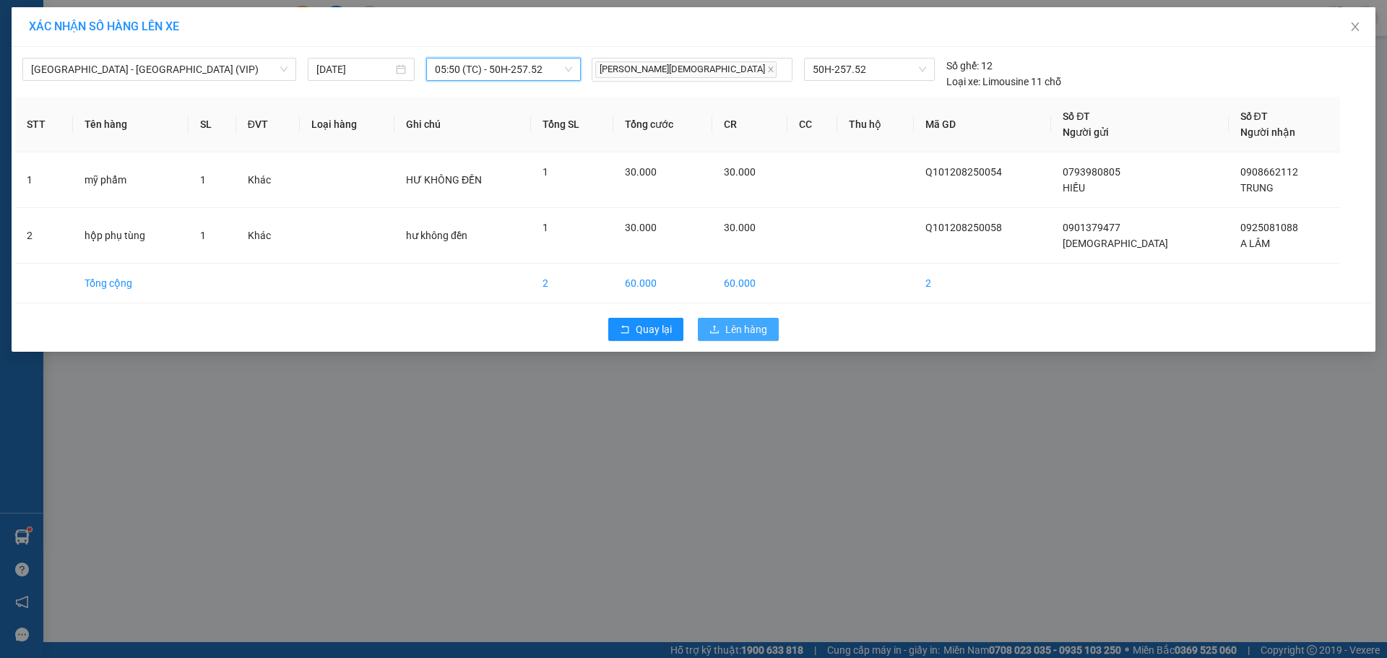
click at [749, 323] on span "Lên hàng" at bounding box center [746, 330] width 42 height 16
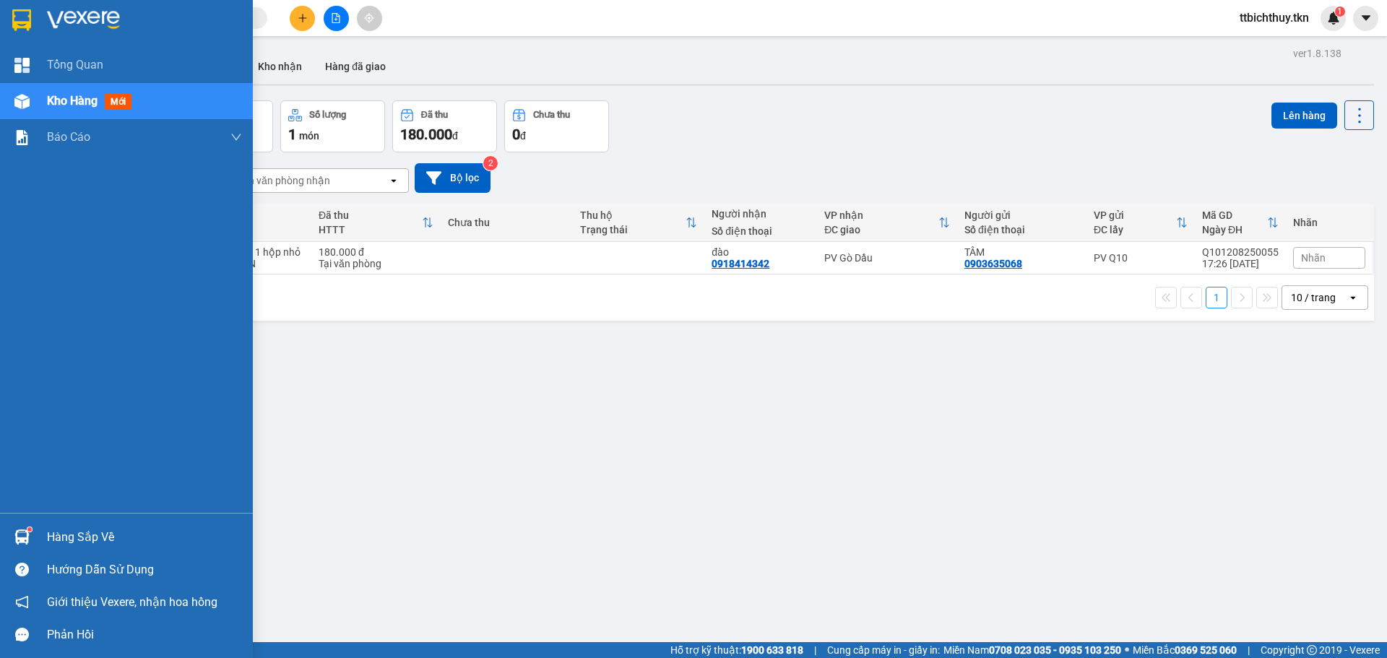
click at [61, 543] on div "Hàng sắp về" at bounding box center [144, 538] width 195 height 22
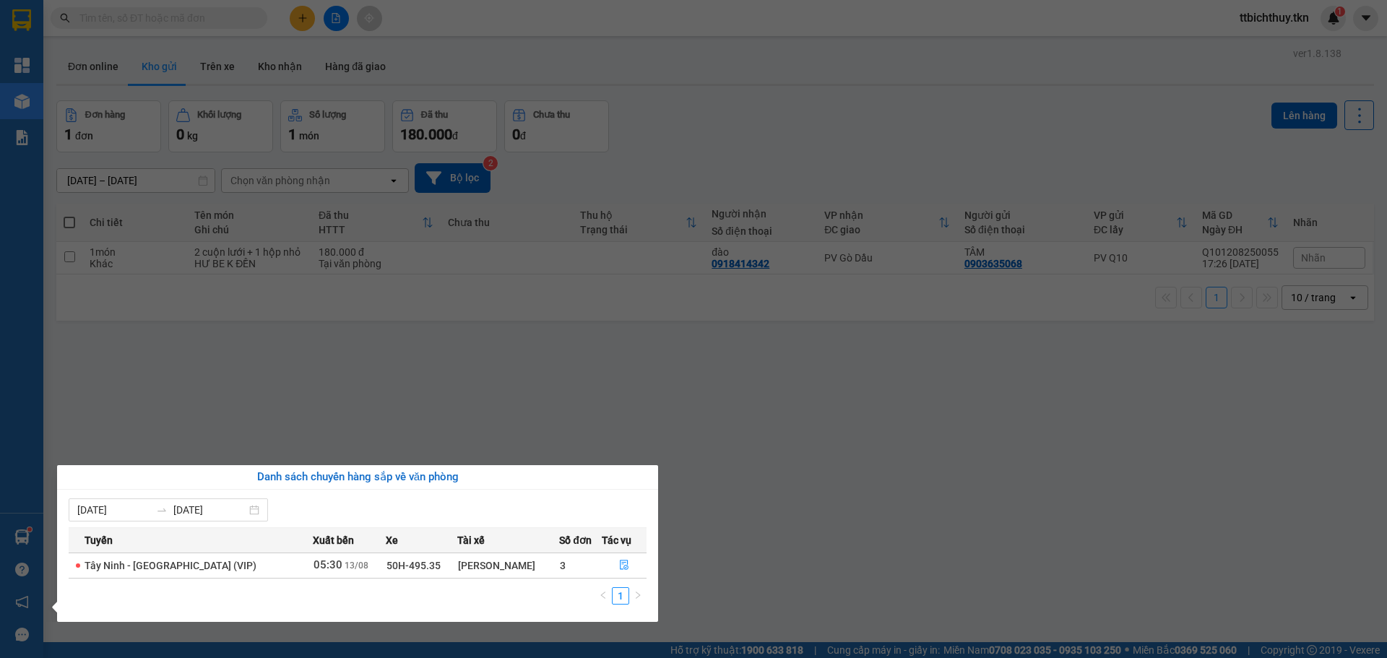
click at [723, 497] on section "Kết quả tìm kiếm ( 0 ) Bộ lọc No Data ttbichthuy.tkn 1 Tổng Quan Kho hàng mới B…" at bounding box center [693, 329] width 1387 height 658
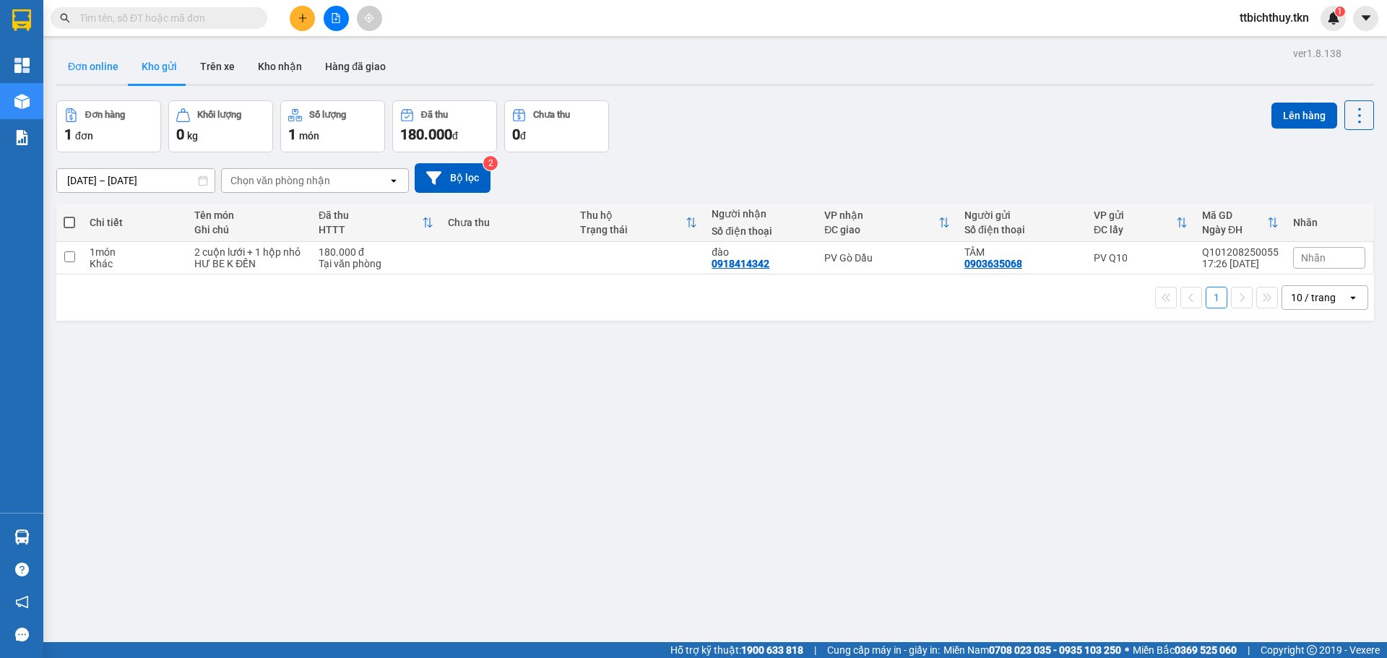
click at [109, 69] on button "Đơn online" at bounding box center [93, 66] width 74 height 35
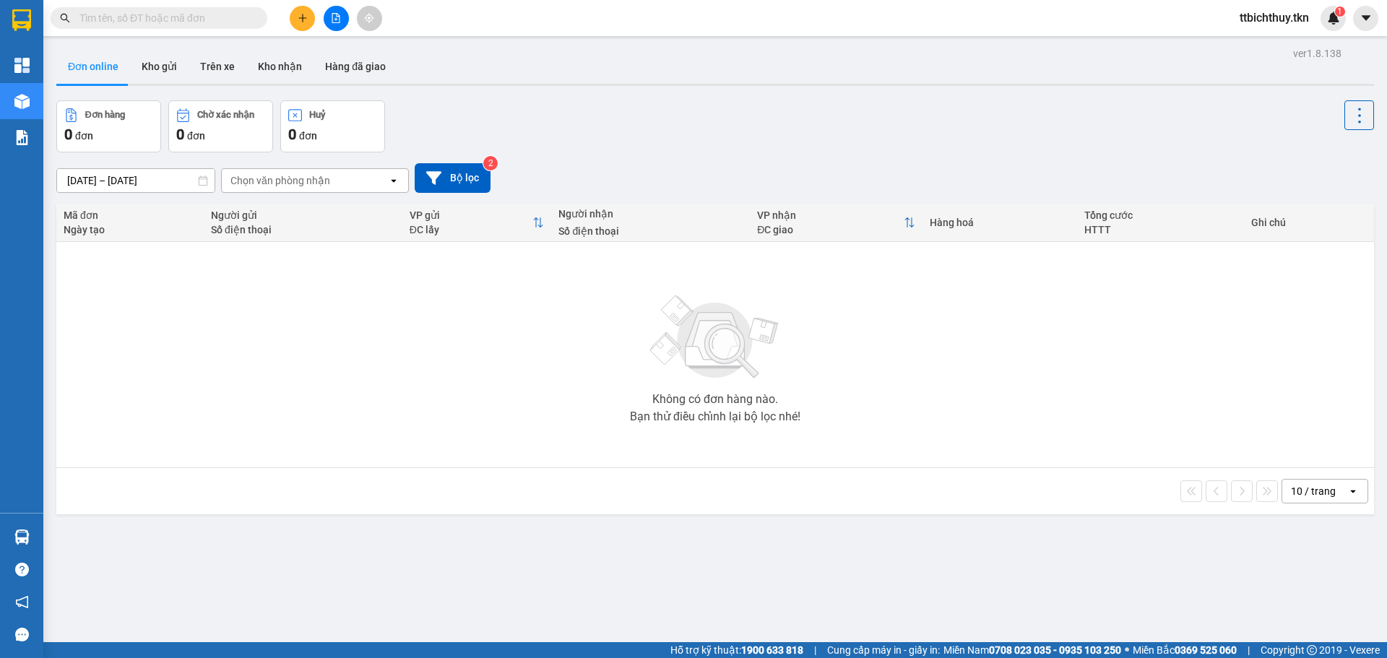
click at [592, 411] on div "Không có đơn hàng nào. Bạn thử điều chỉnh lại bộ lọc nhé!" at bounding box center [715, 354] width 1303 height 217
click at [155, 59] on button "Kho gửi" at bounding box center [159, 66] width 59 height 35
type input "12/08/2025 – 13/08/2025"
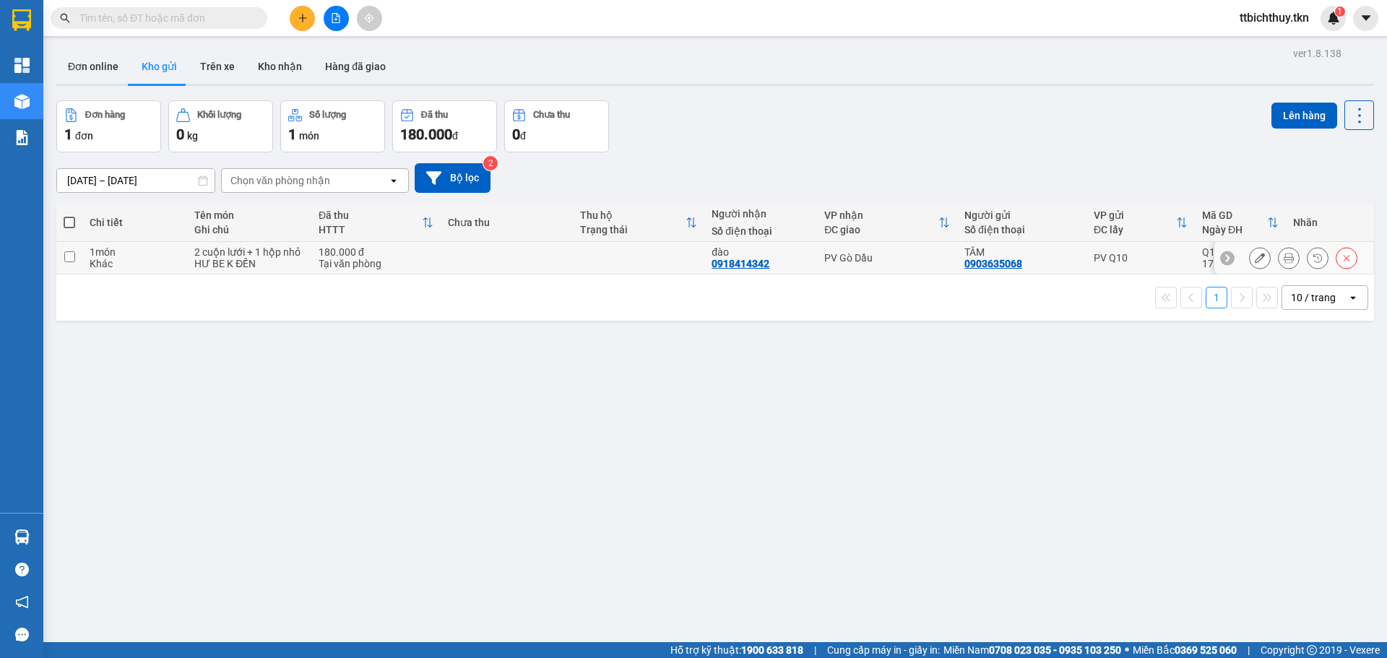
click at [1255, 261] on icon at bounding box center [1260, 258] width 10 height 10
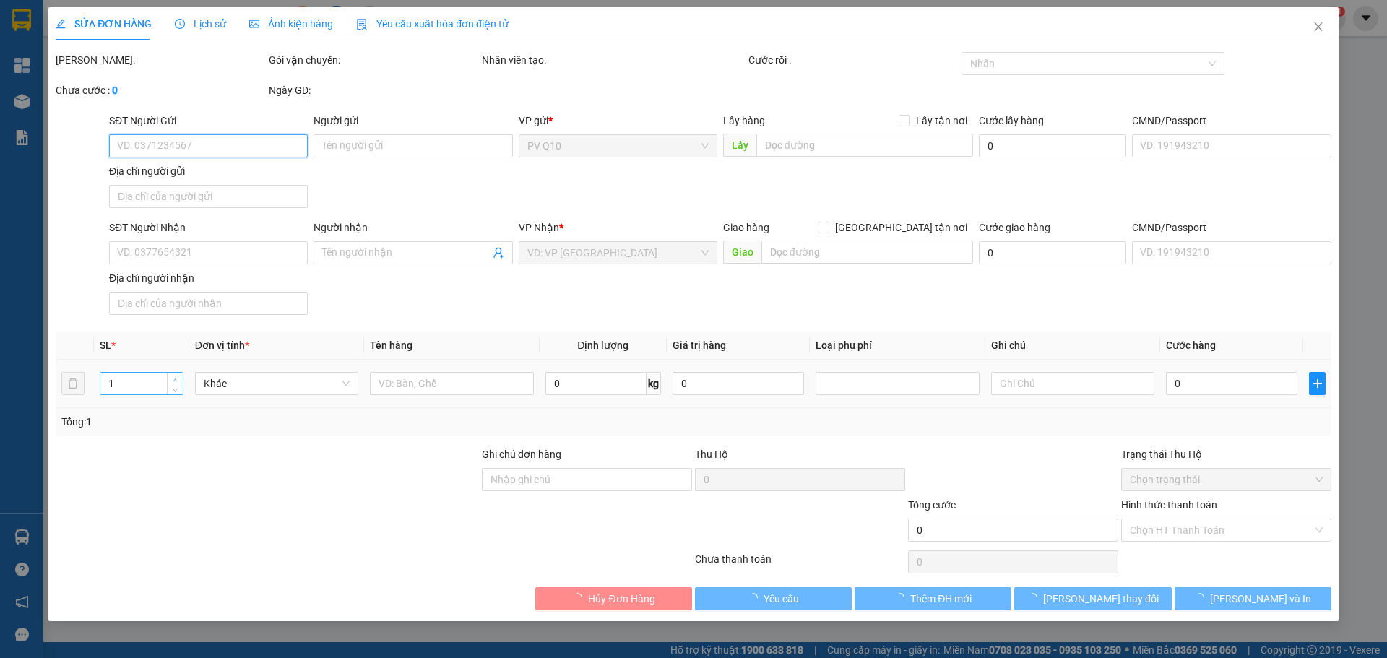
type input "0903635068"
type input "TÂM"
type input "0918414342"
type input "đào"
type input "180.000"
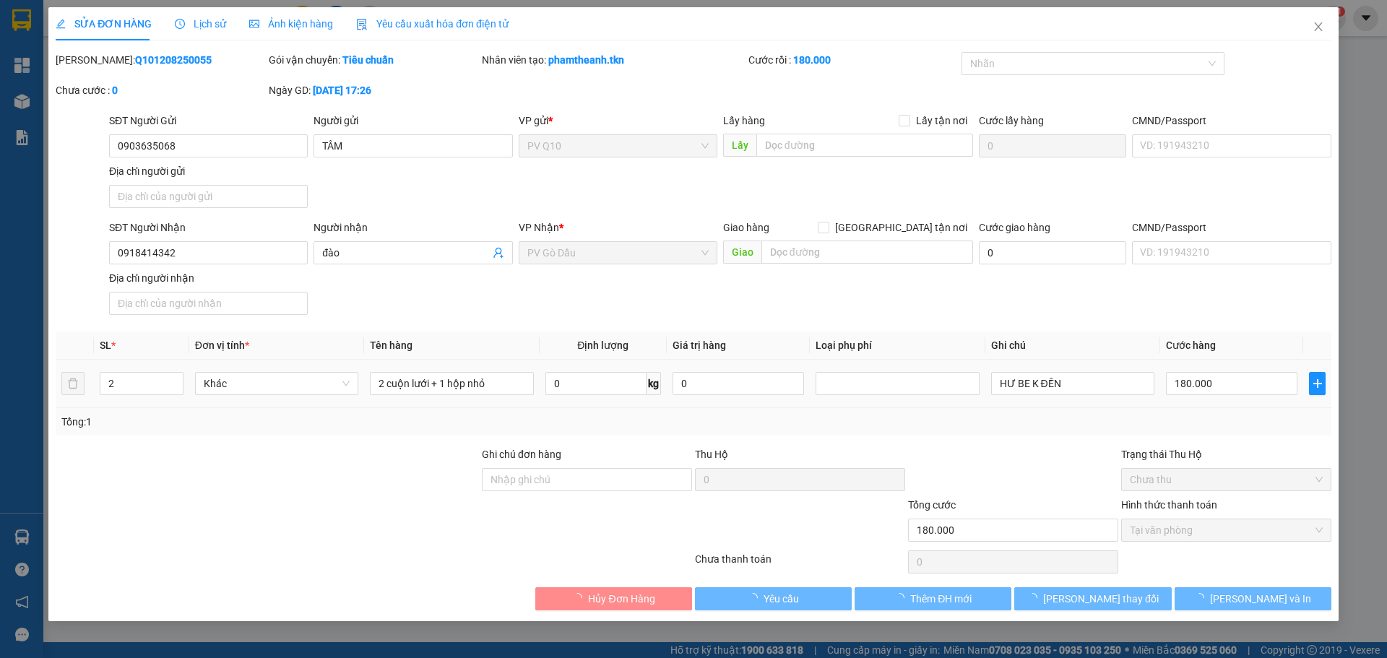
click at [179, 376] on span "up" at bounding box center [175, 379] width 9 height 9
type input "3"
click at [179, 376] on span "up" at bounding box center [175, 379] width 9 height 9
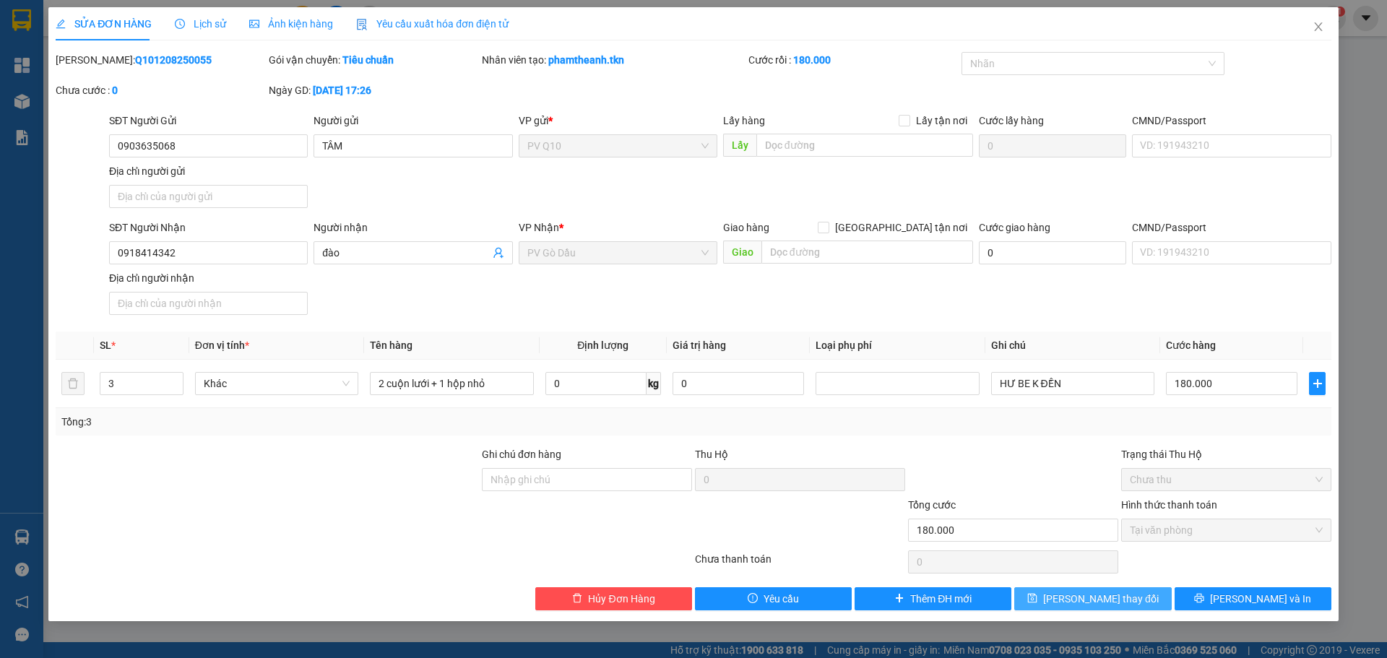
click at [1037, 603] on icon "save" at bounding box center [1032, 598] width 10 height 10
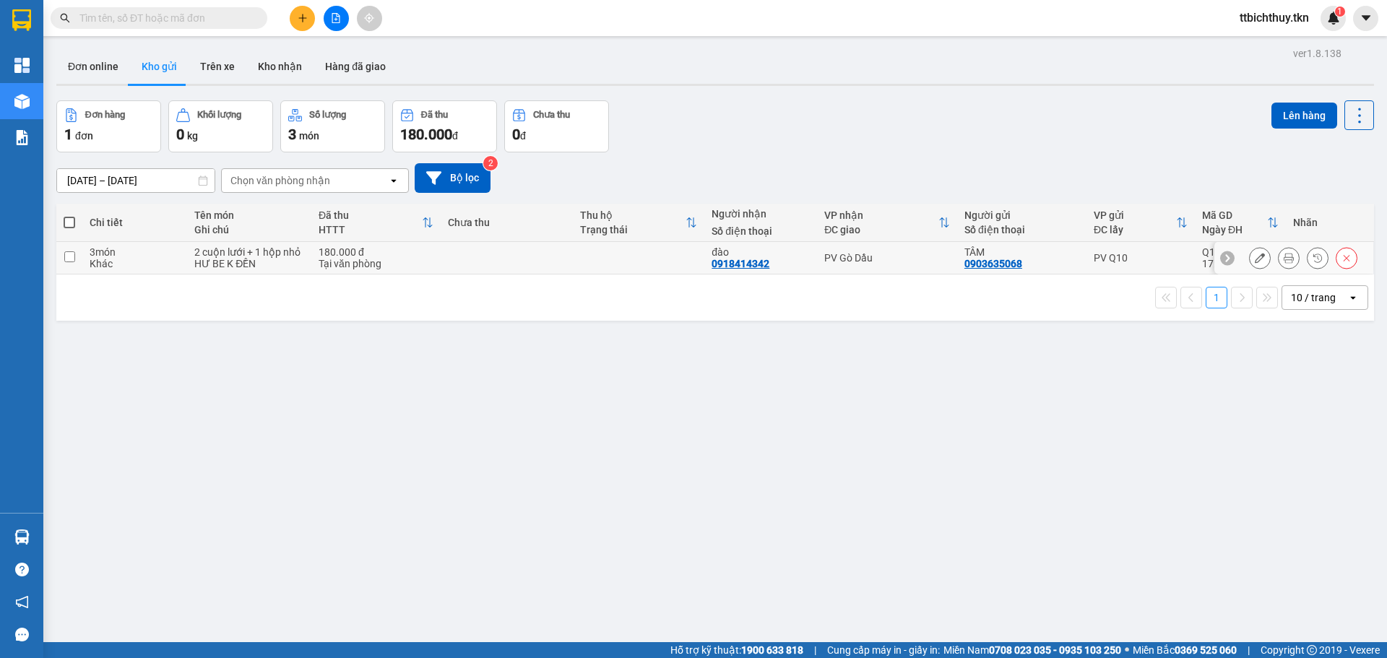
click at [467, 267] on td at bounding box center [507, 258] width 132 height 33
checkbox input "true"
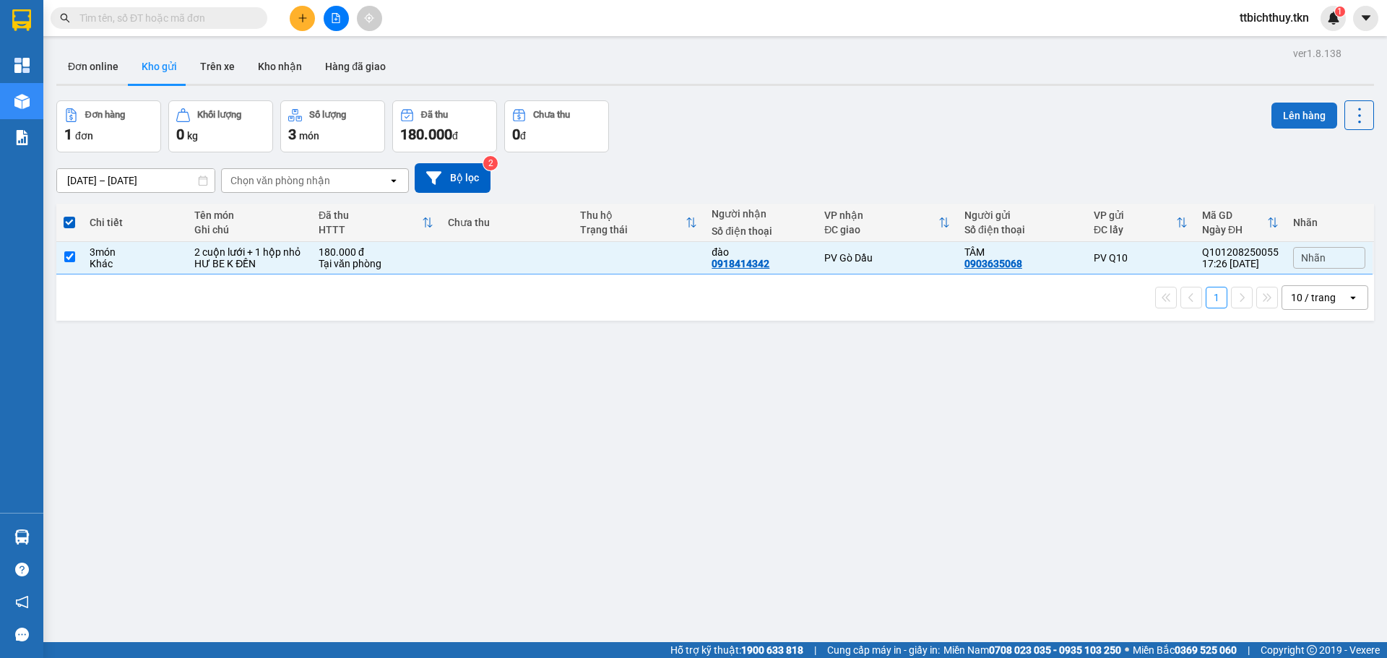
click at [1277, 117] on button "Lên hàng" at bounding box center [1305, 116] width 66 height 26
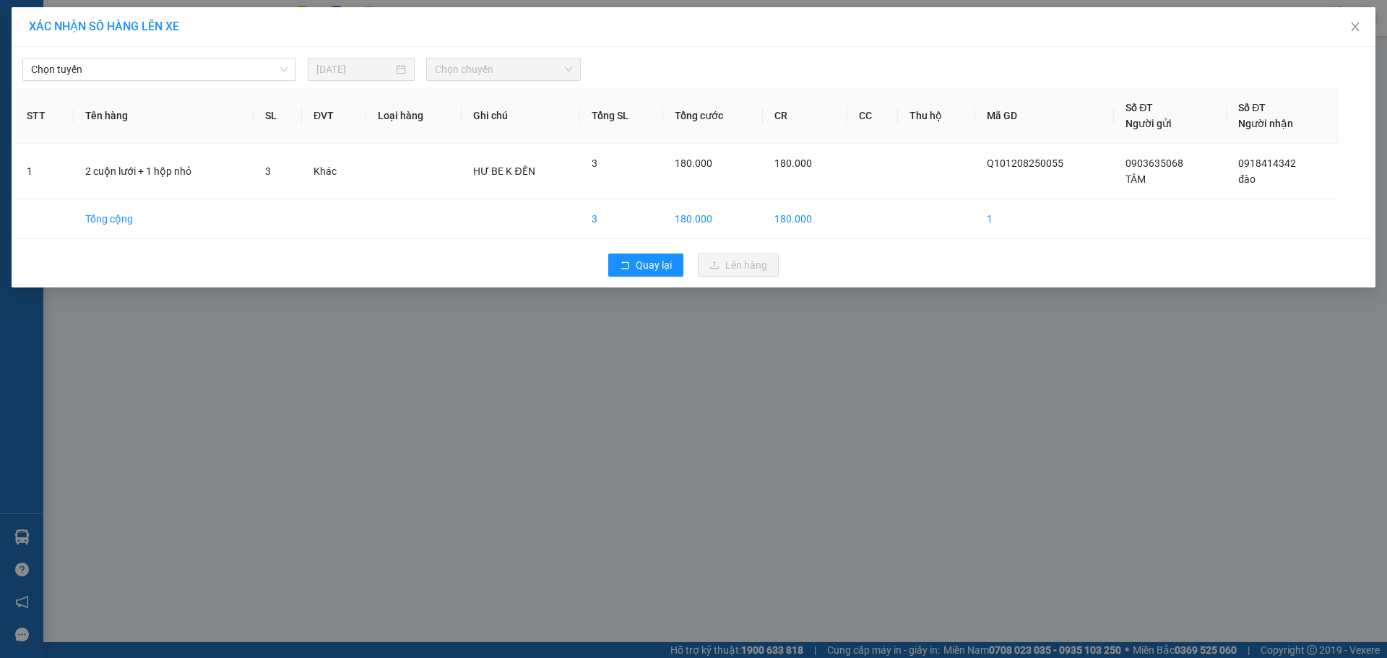
click at [150, 82] on div "Chọn tuyến 12/08/2025 Chọn chuyến STT Tên hàng SL ĐVT Loại hàng Ghi chú Tổng SL…" at bounding box center [694, 167] width 1364 height 241
click at [154, 77] on span "Chọn tuyến" at bounding box center [159, 70] width 256 height 22
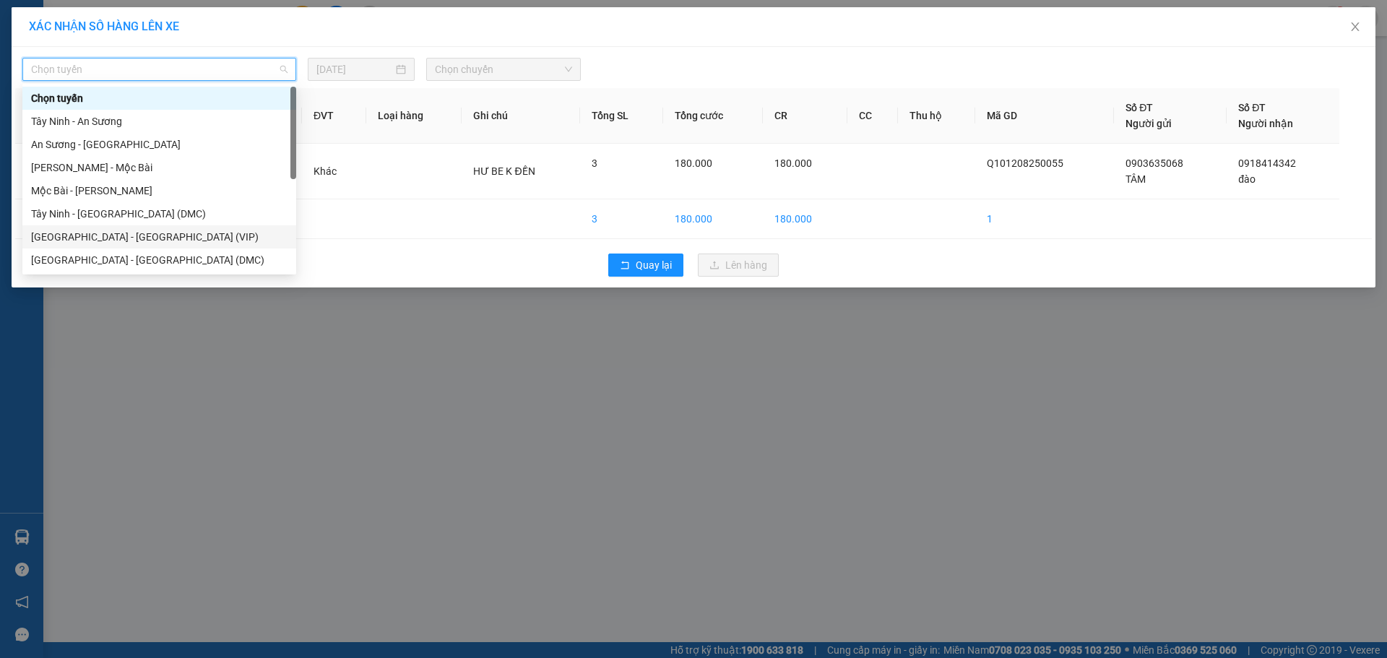
click at [150, 225] on div "[GEOGRAPHIC_DATA] - [GEOGRAPHIC_DATA] (VIP)" at bounding box center [159, 236] width 274 height 23
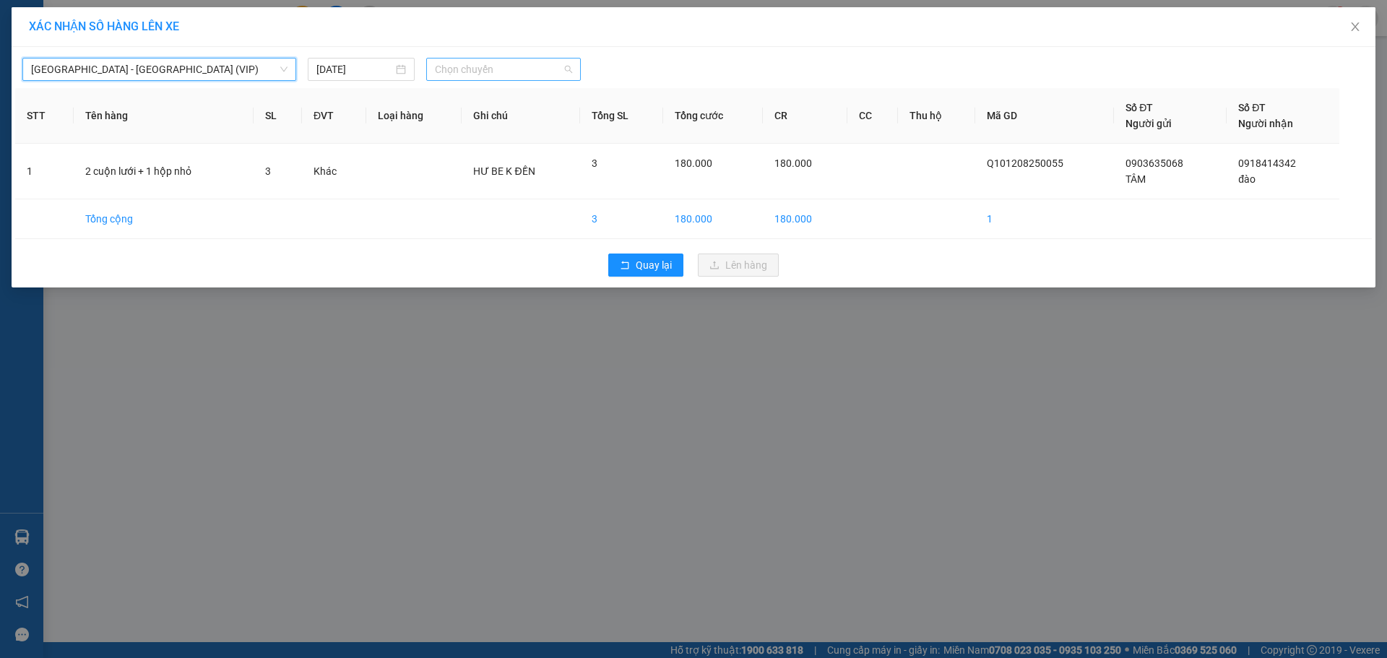
click at [493, 67] on span "Chọn chuyến" at bounding box center [503, 70] width 137 height 22
type input "4743"
click at [355, 74] on input "[DATE]" at bounding box center [354, 69] width 77 height 16
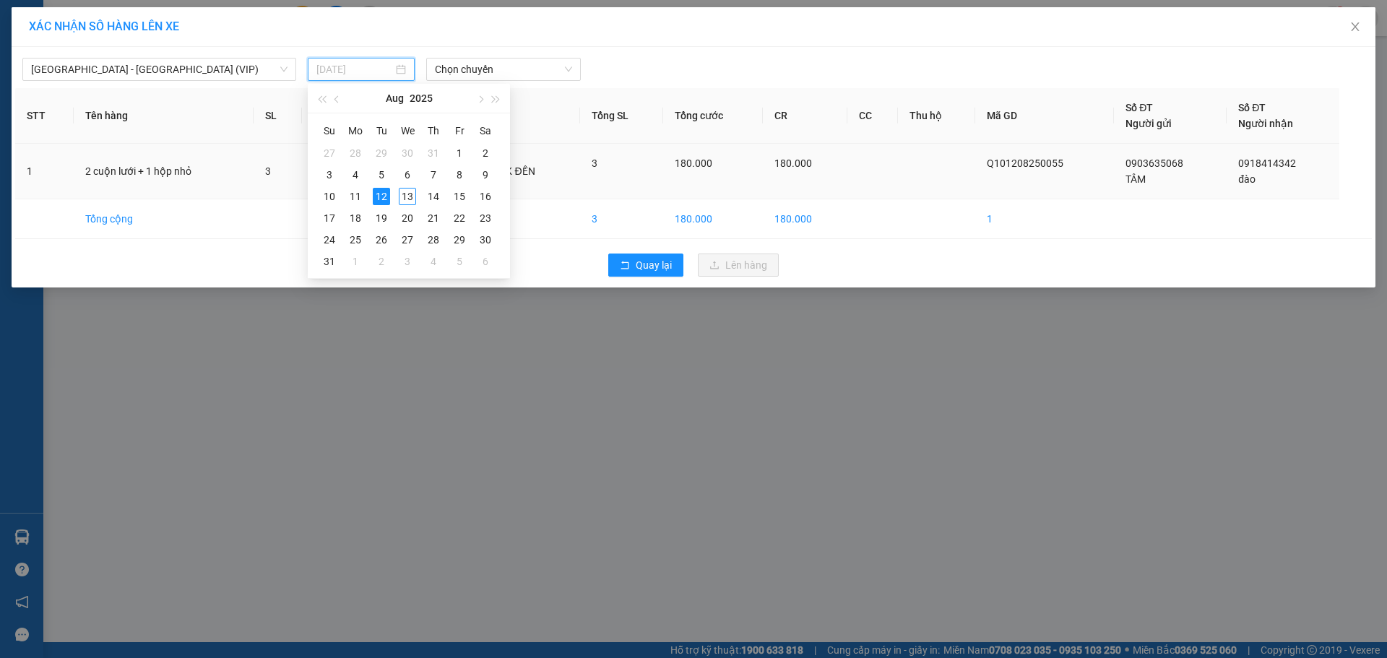
click at [406, 191] on div "13" at bounding box center [407, 196] width 17 height 17
type input "[DATE]"
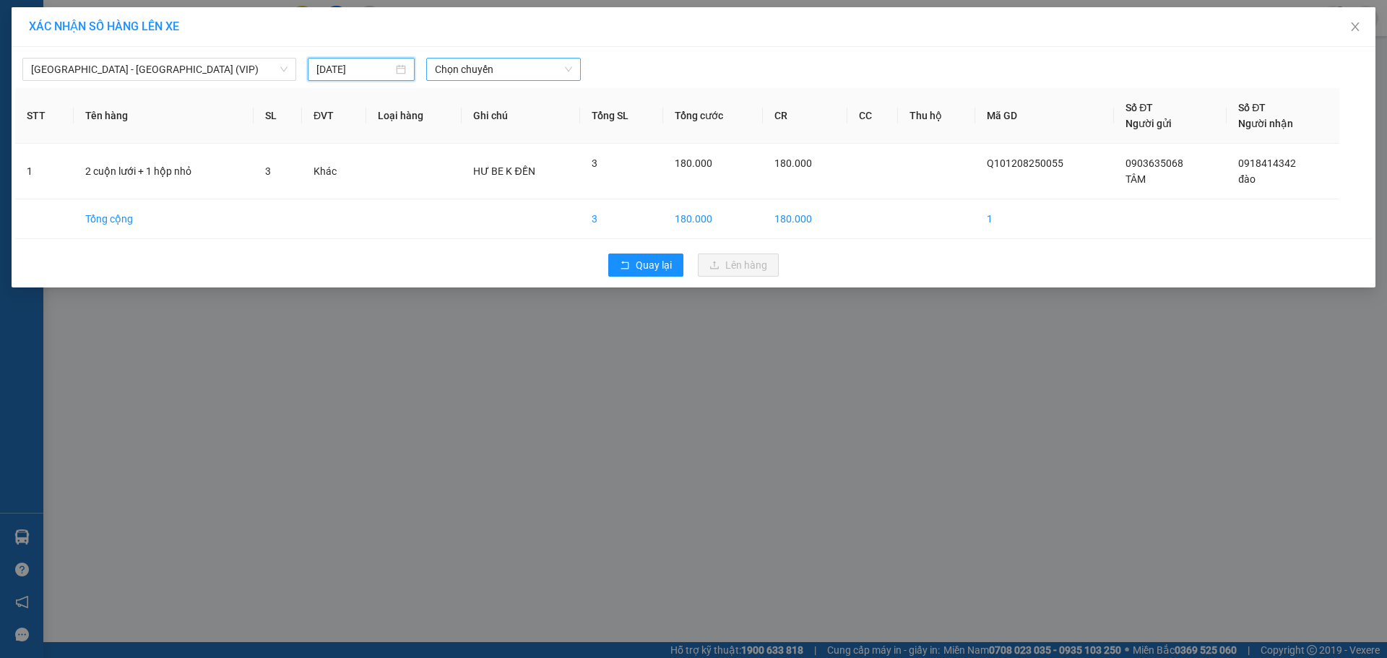
click at [457, 69] on span "Chọn chuyến" at bounding box center [503, 70] width 137 height 22
type input "4743"
click at [508, 95] on div "06:30 - 70H-047.43" at bounding box center [491, 98] width 113 height 16
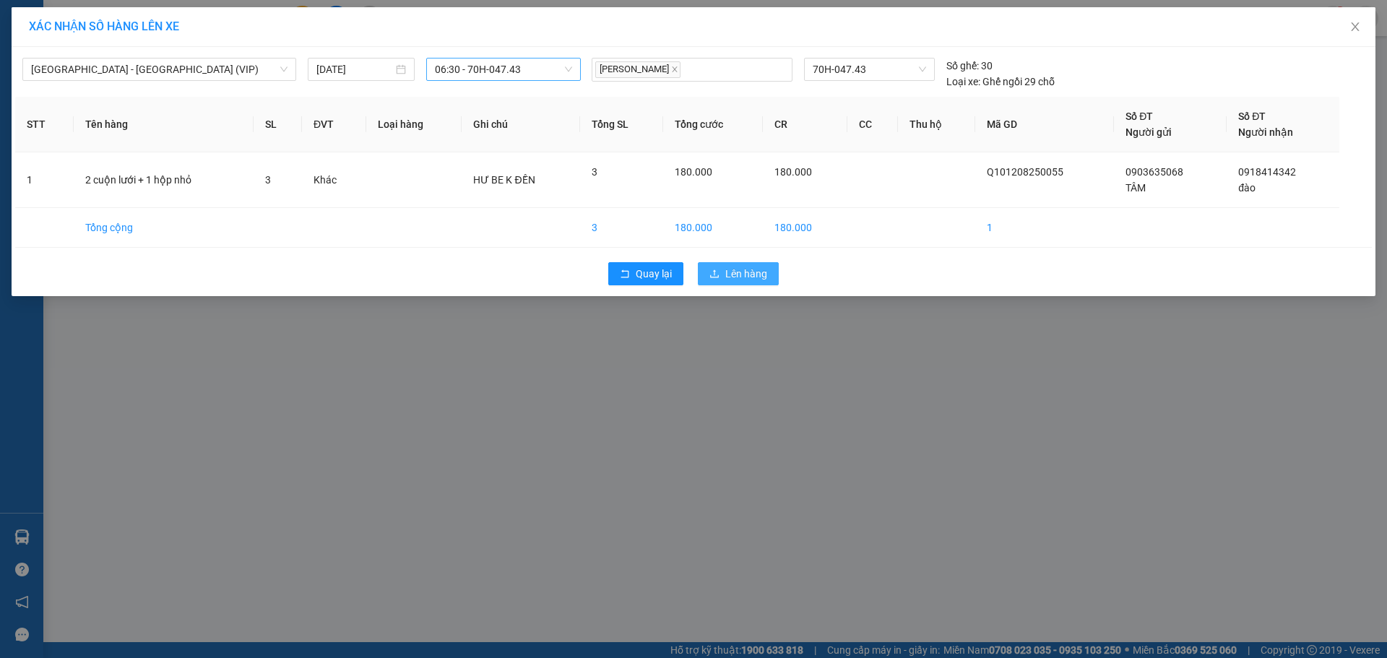
click at [739, 265] on button "Lên hàng" at bounding box center [738, 273] width 81 height 23
